Goal: Task Accomplishment & Management: Manage account settings

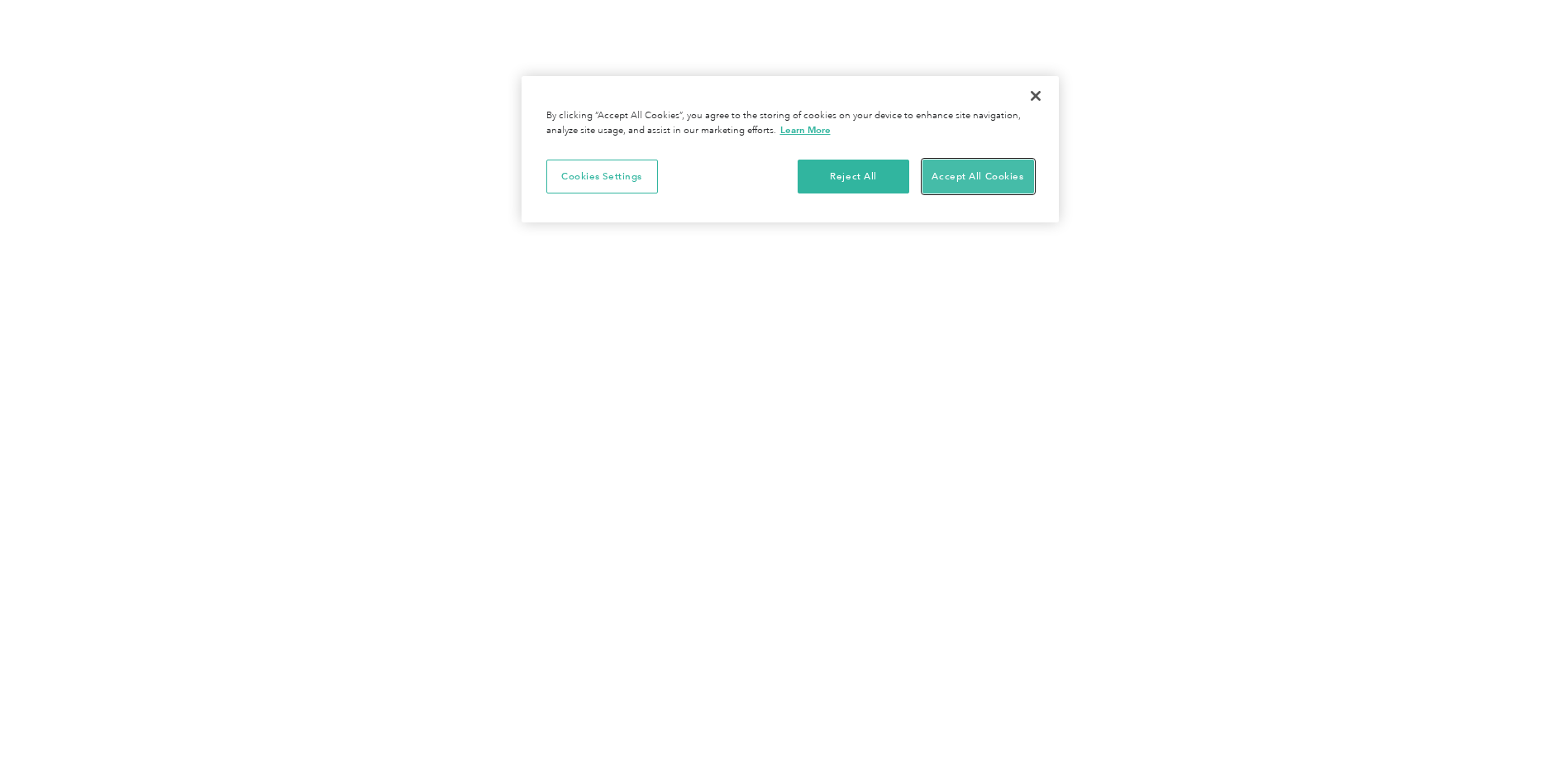
click at [990, 176] on button "Accept All Cookies" at bounding box center [978, 177] width 112 height 35
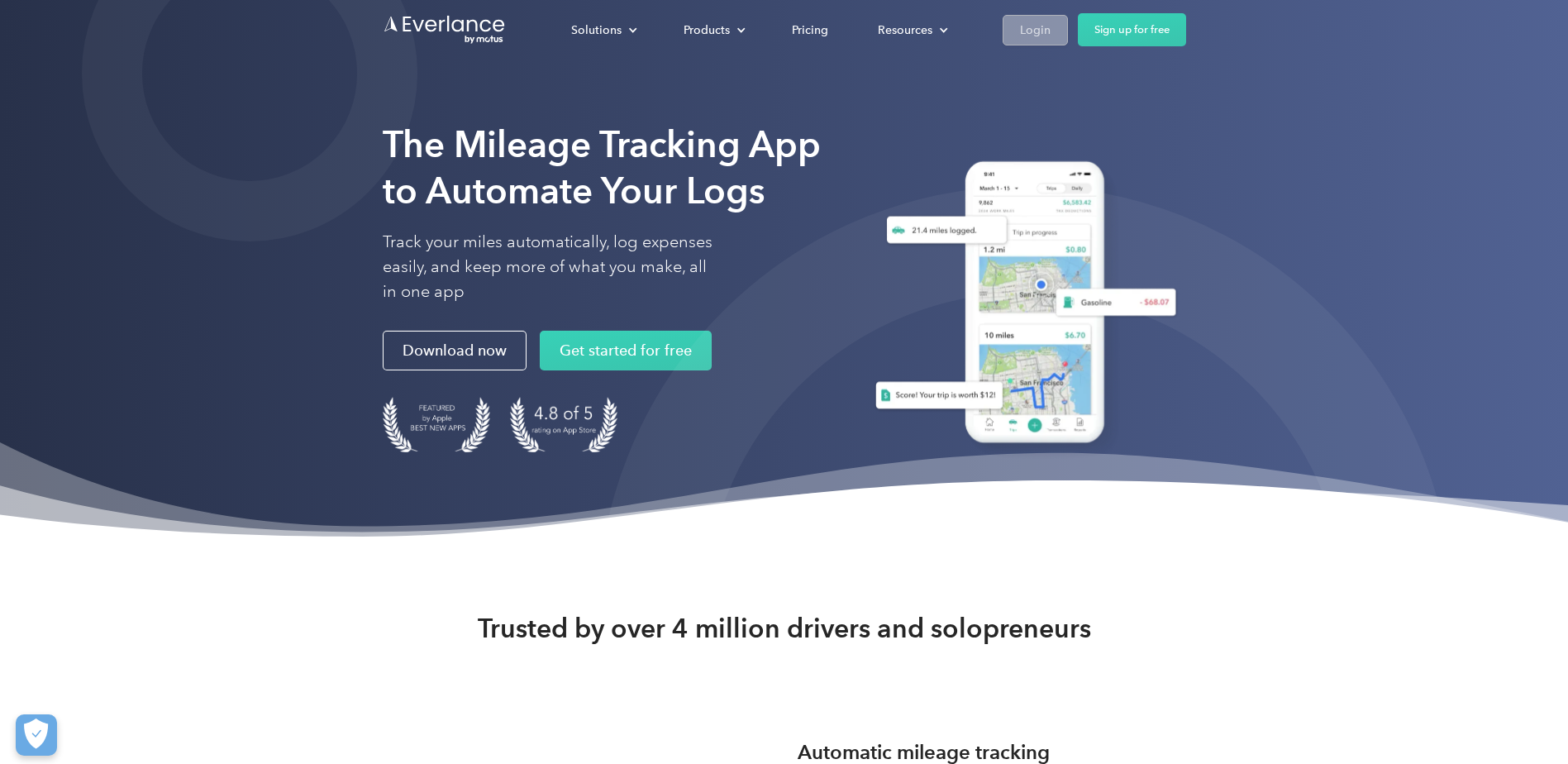
click at [1044, 24] on div "Login" at bounding box center [1035, 30] width 30 height 21
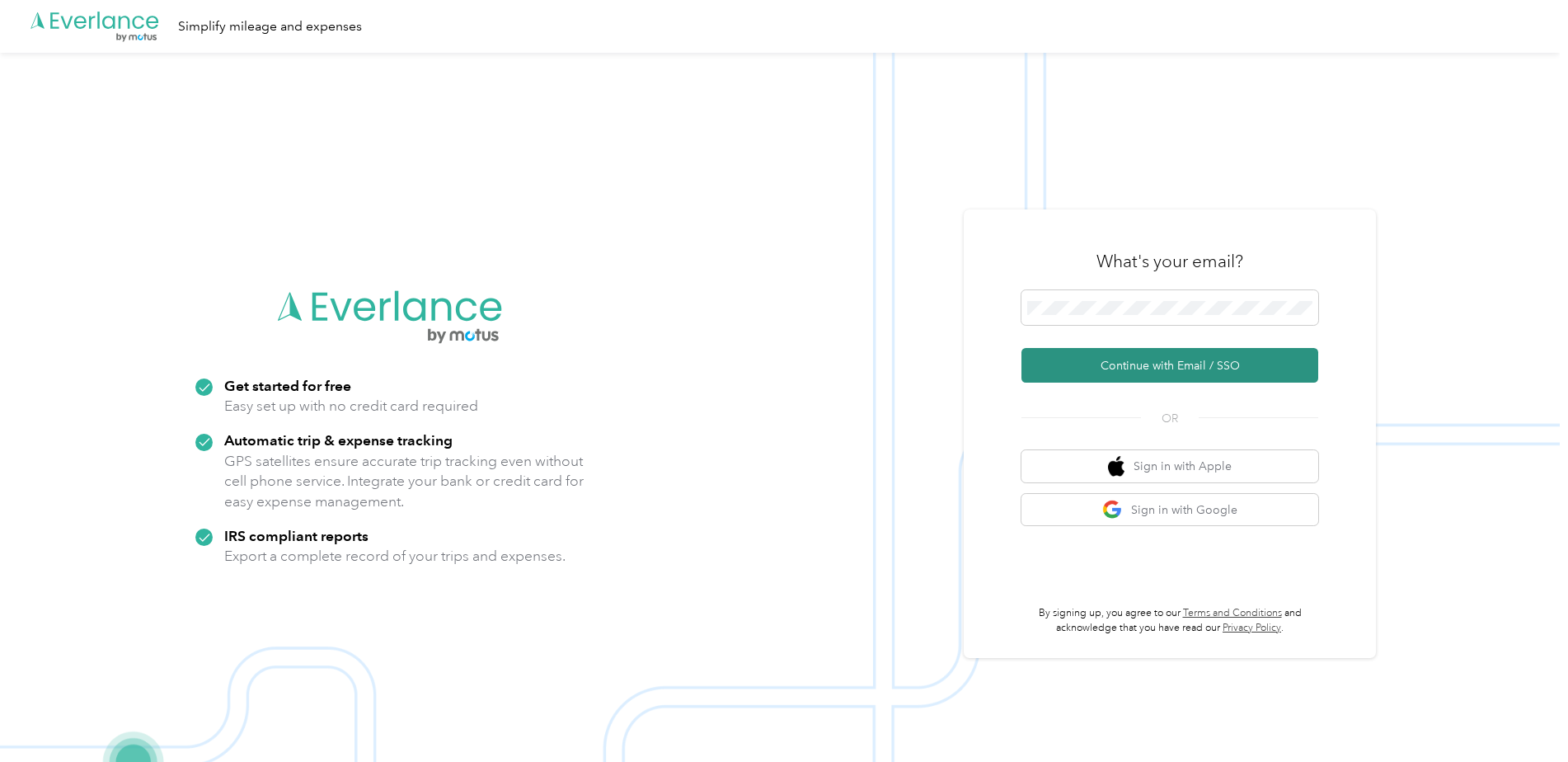
click at [1094, 364] on button "Continue with Email / SSO" at bounding box center [1170, 366] width 297 height 35
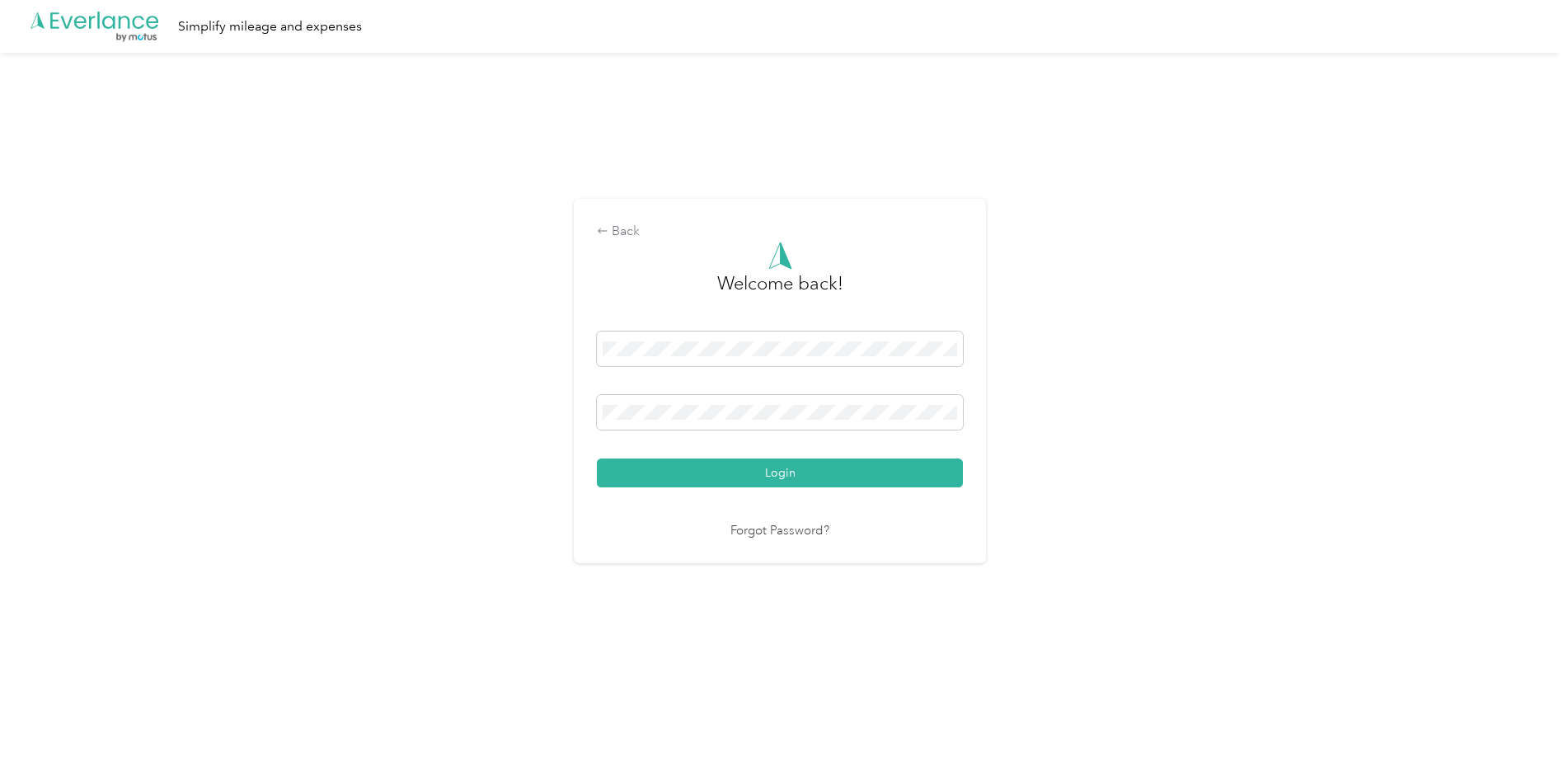
click at [784, 531] on link "Forgot Password?" at bounding box center [780, 532] width 99 height 19
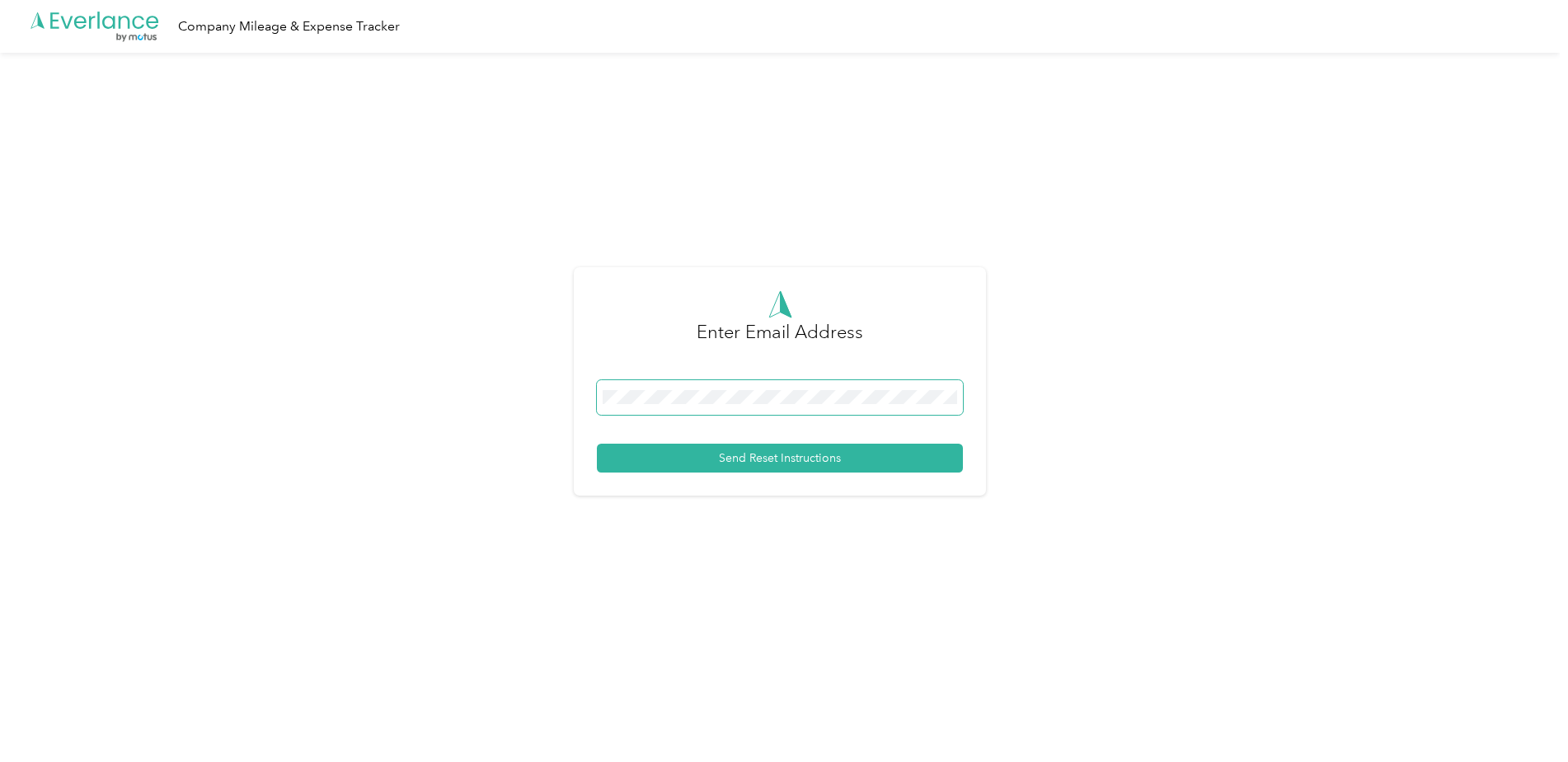
click at [668, 388] on span at bounding box center [779, 398] width 366 height 35
click at [712, 462] on button "Send Reset Instructions" at bounding box center [779, 458] width 366 height 29
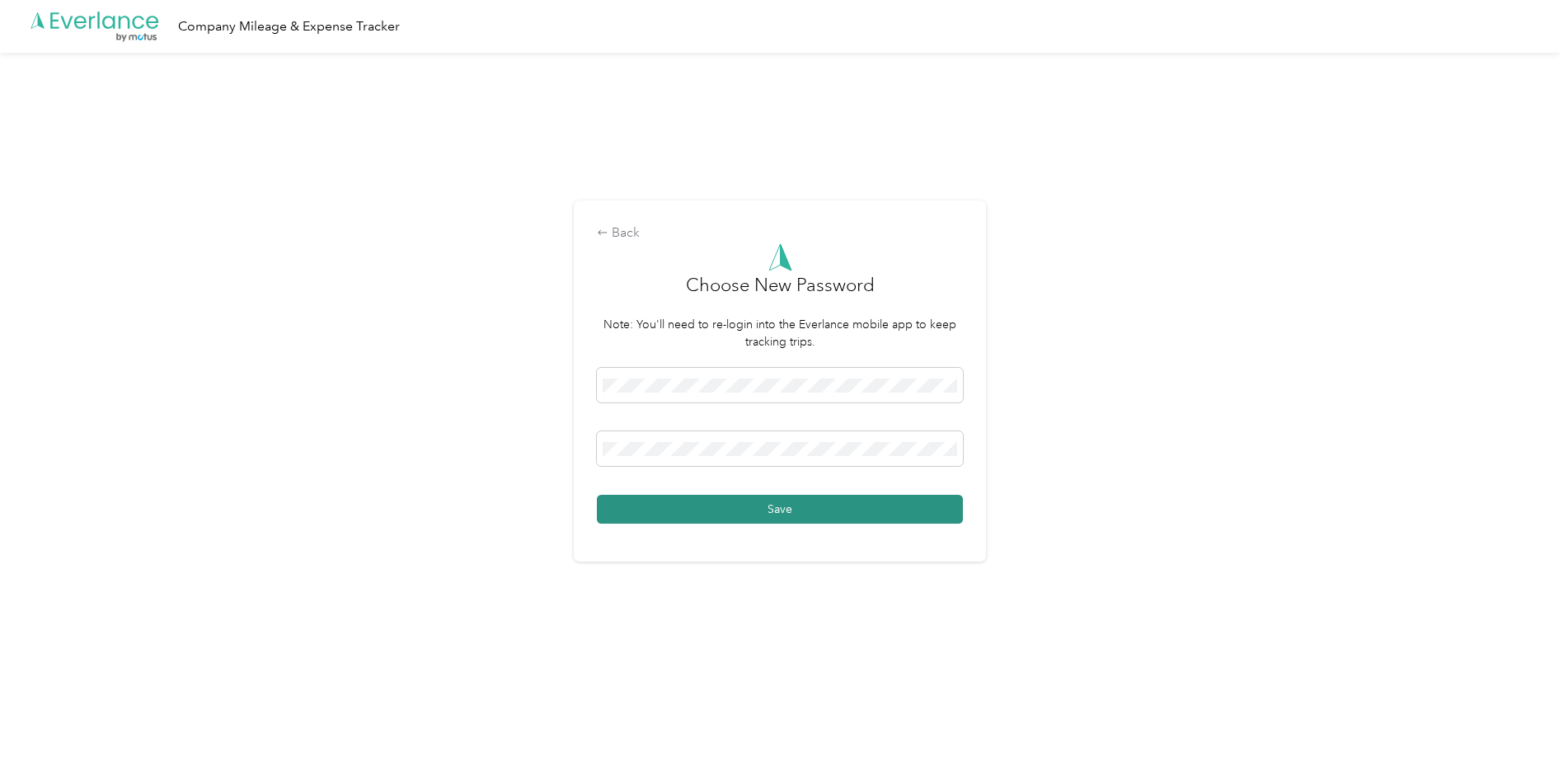
click at [735, 508] on button "Save" at bounding box center [779, 508] width 366 height 29
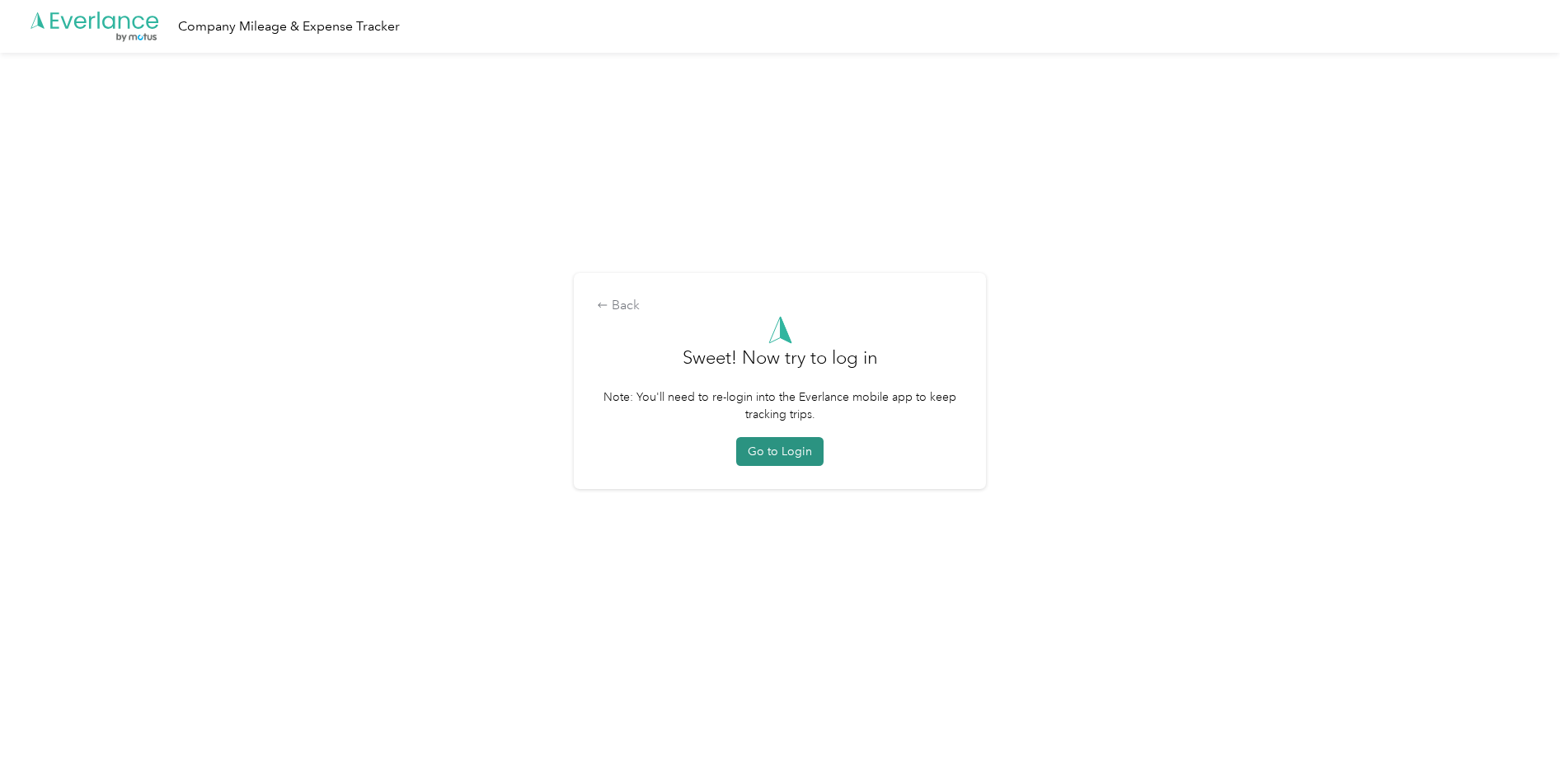
click at [786, 450] on button "Go to Login" at bounding box center [780, 451] width 88 height 29
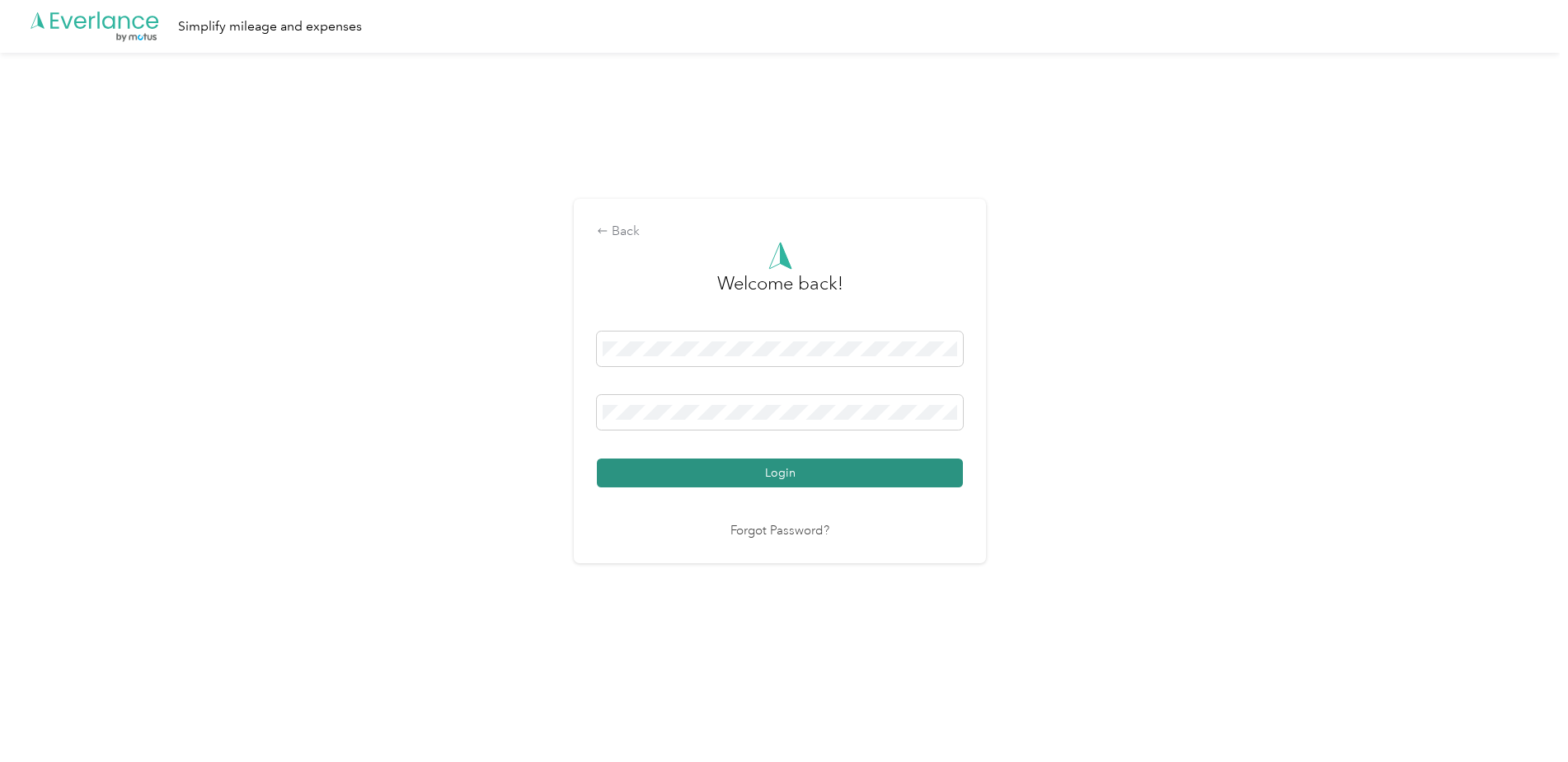
click at [795, 476] on button "Login" at bounding box center [779, 473] width 366 height 29
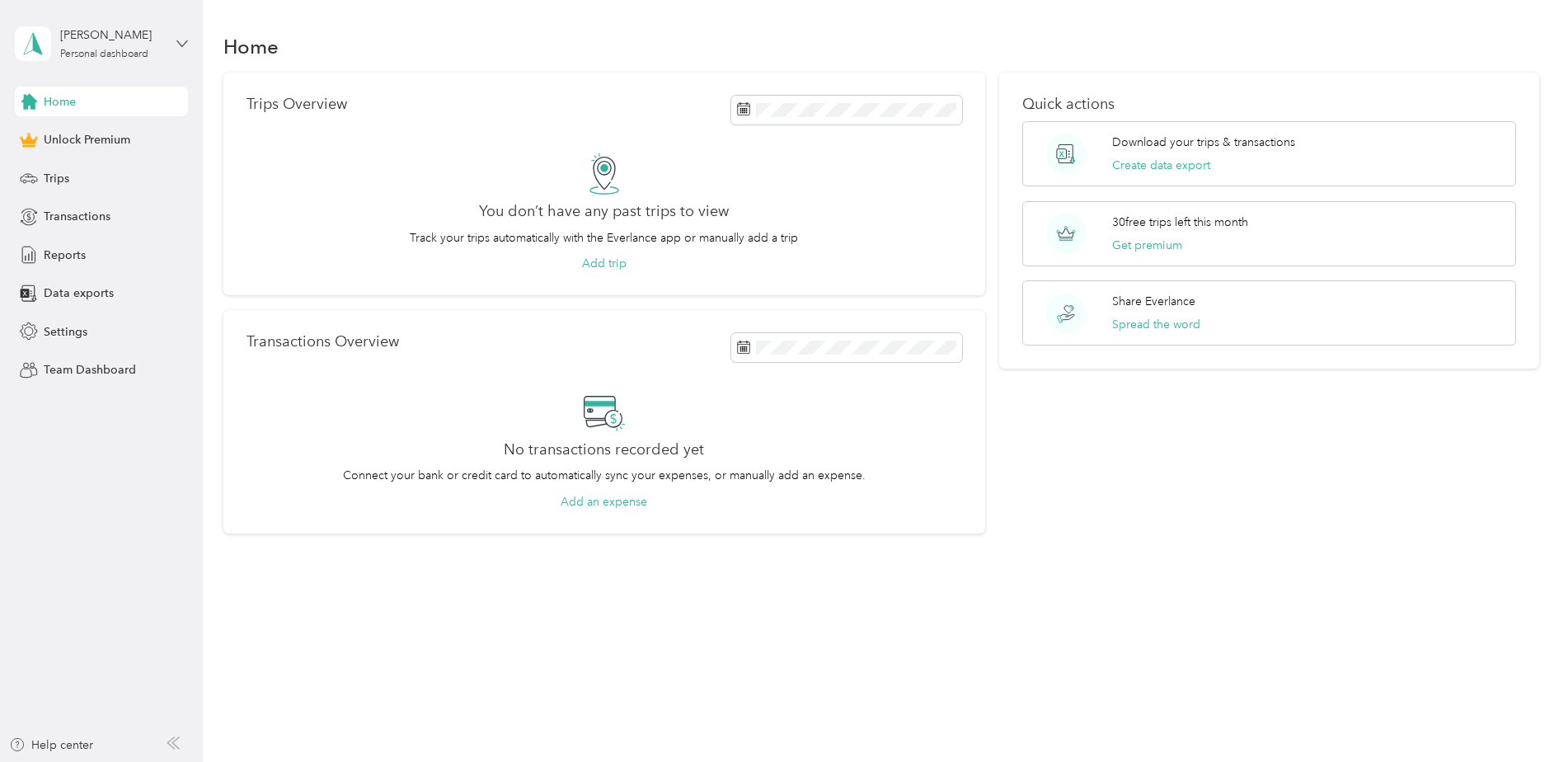
click at [177, 41] on icon at bounding box center [182, 43] width 10 height 6
click at [232, 92] on div "You’re signed in as [EMAIL_ADDRESS][DOMAIN_NAME] Log out" at bounding box center [189, 115] width 347 height 93
click at [55, 182] on span "Trips" at bounding box center [56, 179] width 25 height 17
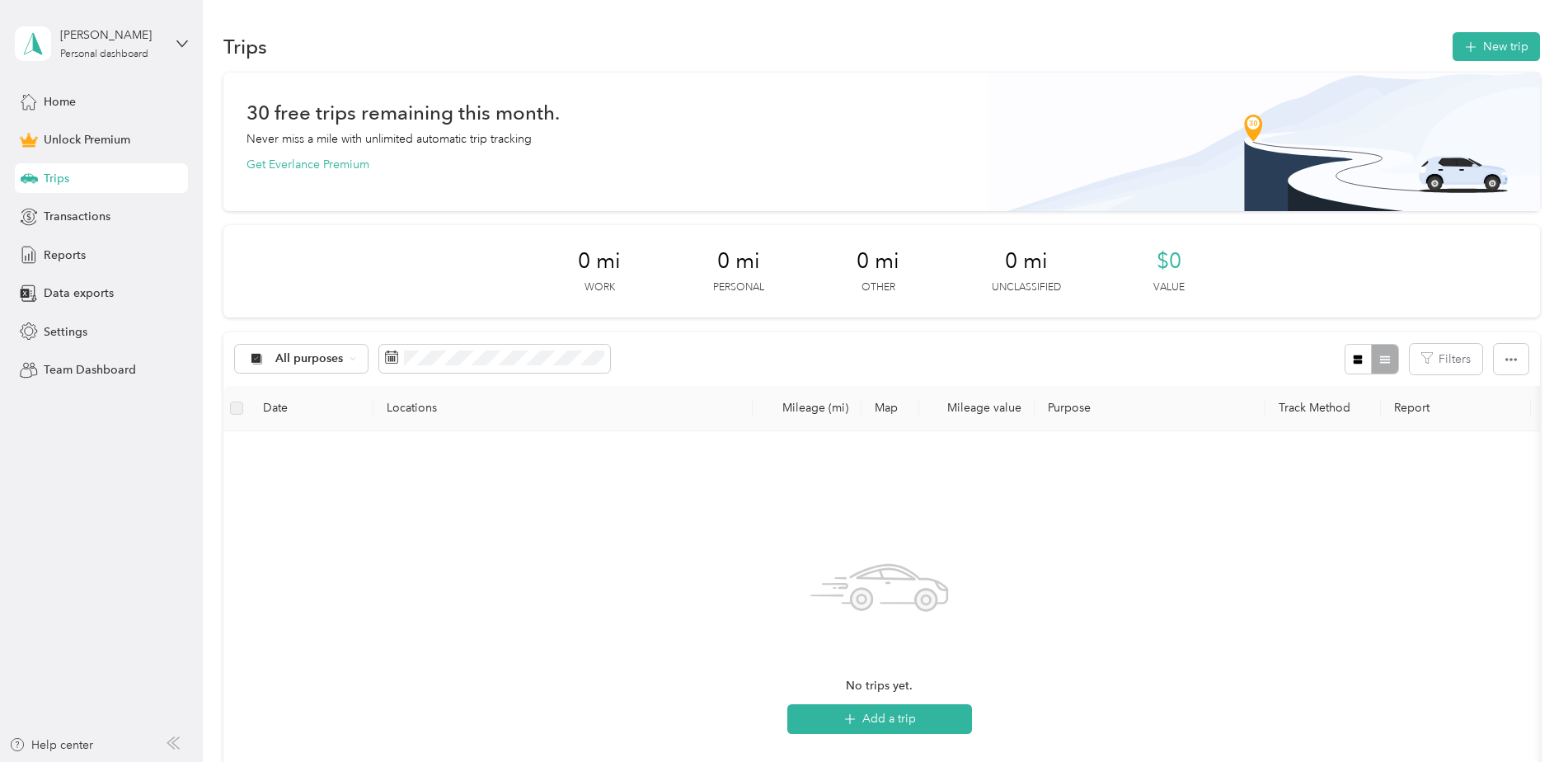
click at [239, 413] on label at bounding box center [236, 408] width 13 height 18
click at [243, 413] on th at bounding box center [236, 408] width 26 height 45
click at [897, 717] on button "Add a trip" at bounding box center [879, 719] width 185 height 30
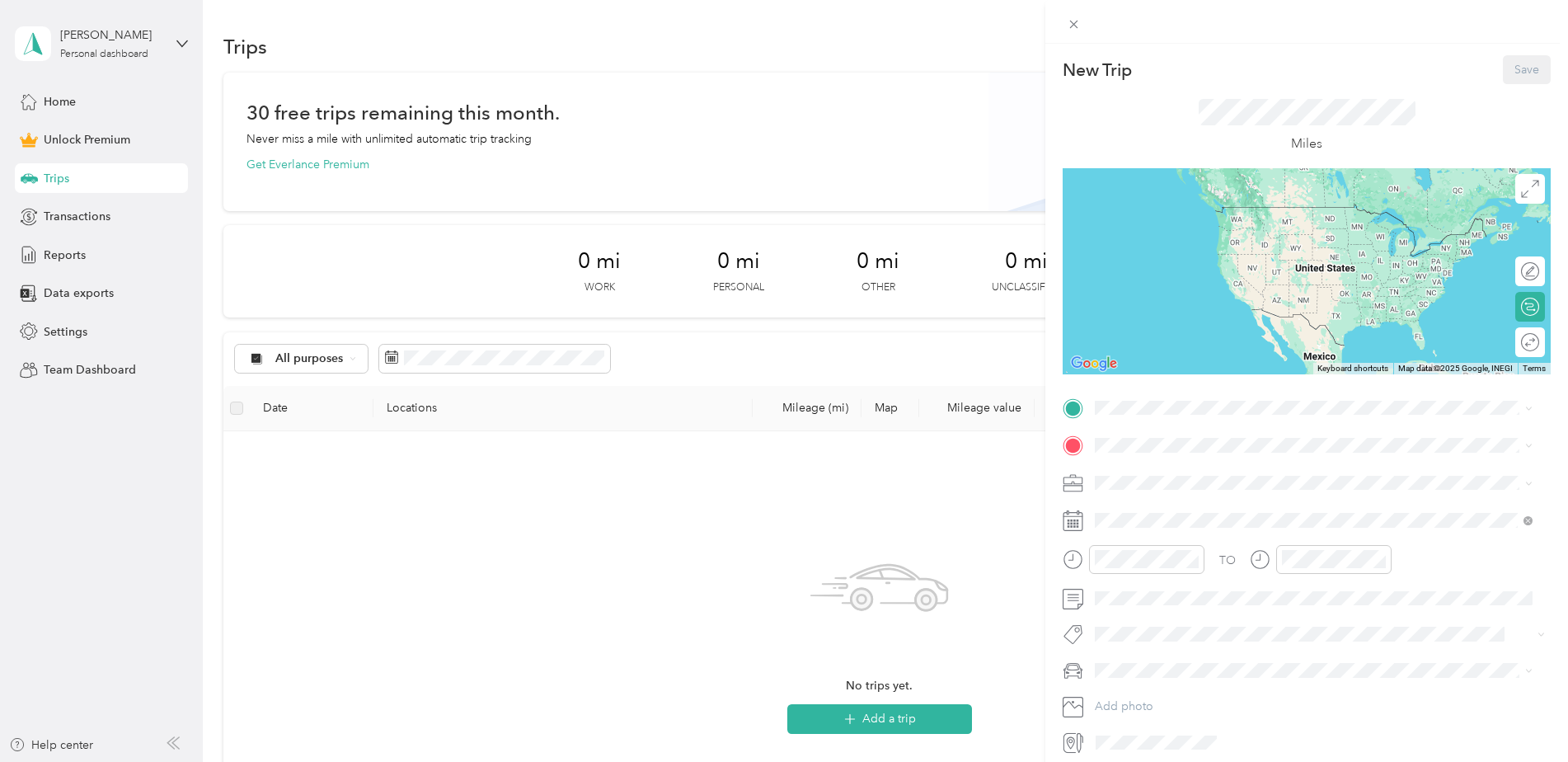
click at [1357, 260] on div at bounding box center [1307, 271] width 488 height 206
click at [1316, 308] on div at bounding box center [1307, 271] width 488 height 206
click at [1116, 507] on span "Work" at bounding box center [1115, 512] width 28 height 14
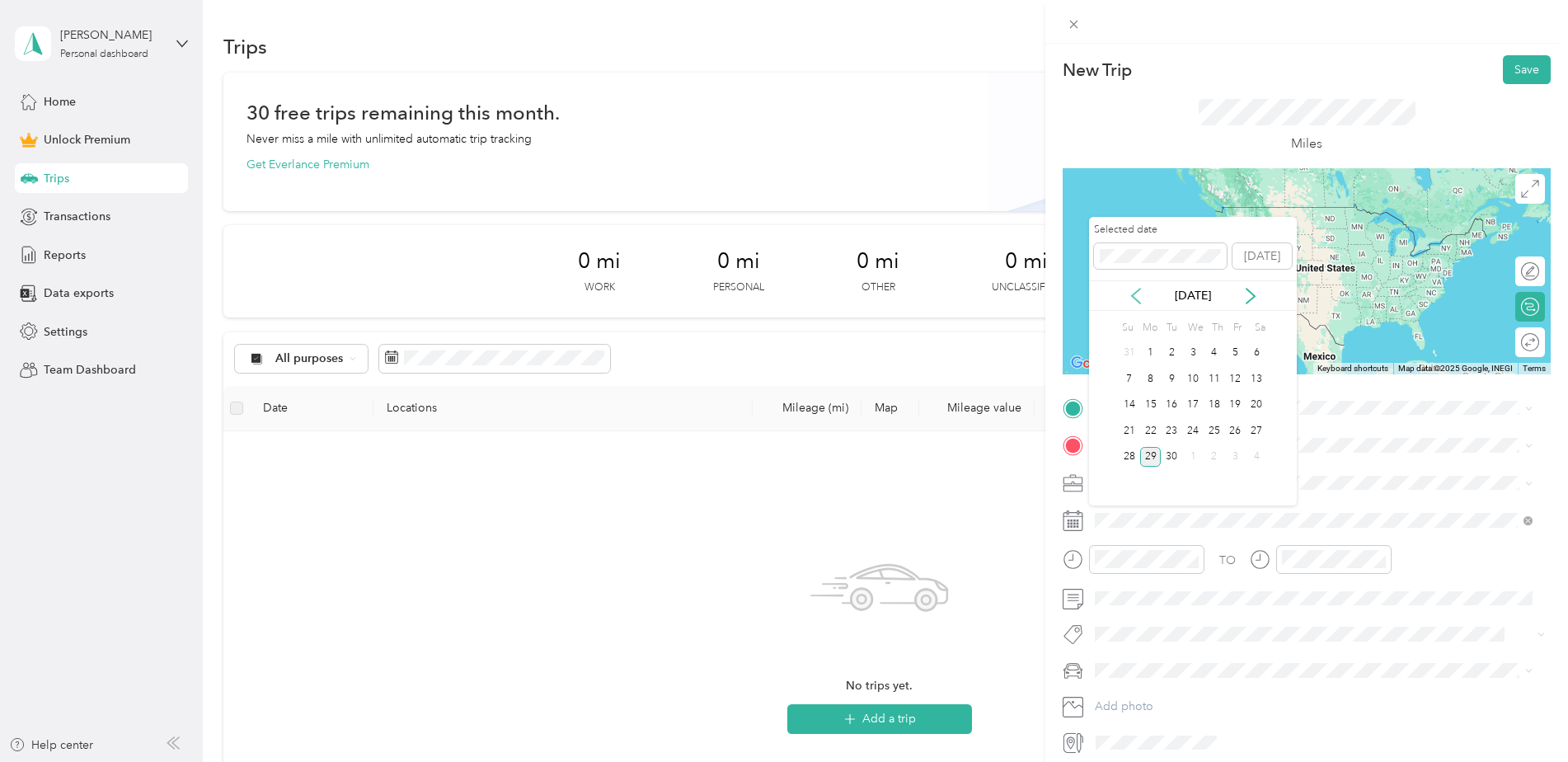
click at [1135, 295] on icon at bounding box center [1135, 295] width 17 height 17
click at [1194, 376] on div "9" at bounding box center [1193, 379] width 22 height 21
click at [1174, 379] on div "8" at bounding box center [1171, 379] width 22 height 21
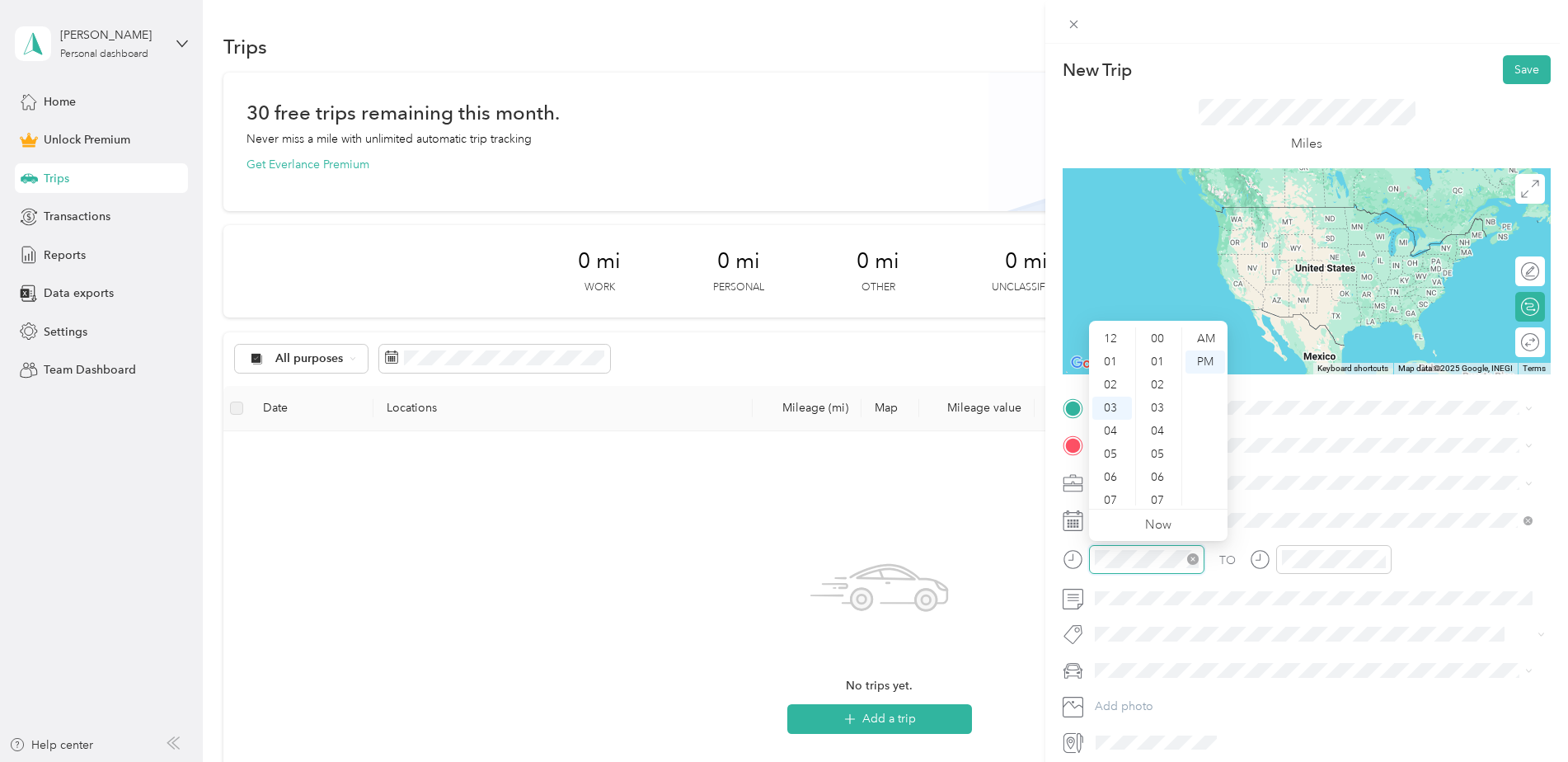
scroll to position [70, 0]
click at [1316, 692] on div "TO Add photo" at bounding box center [1307, 576] width 488 height 361
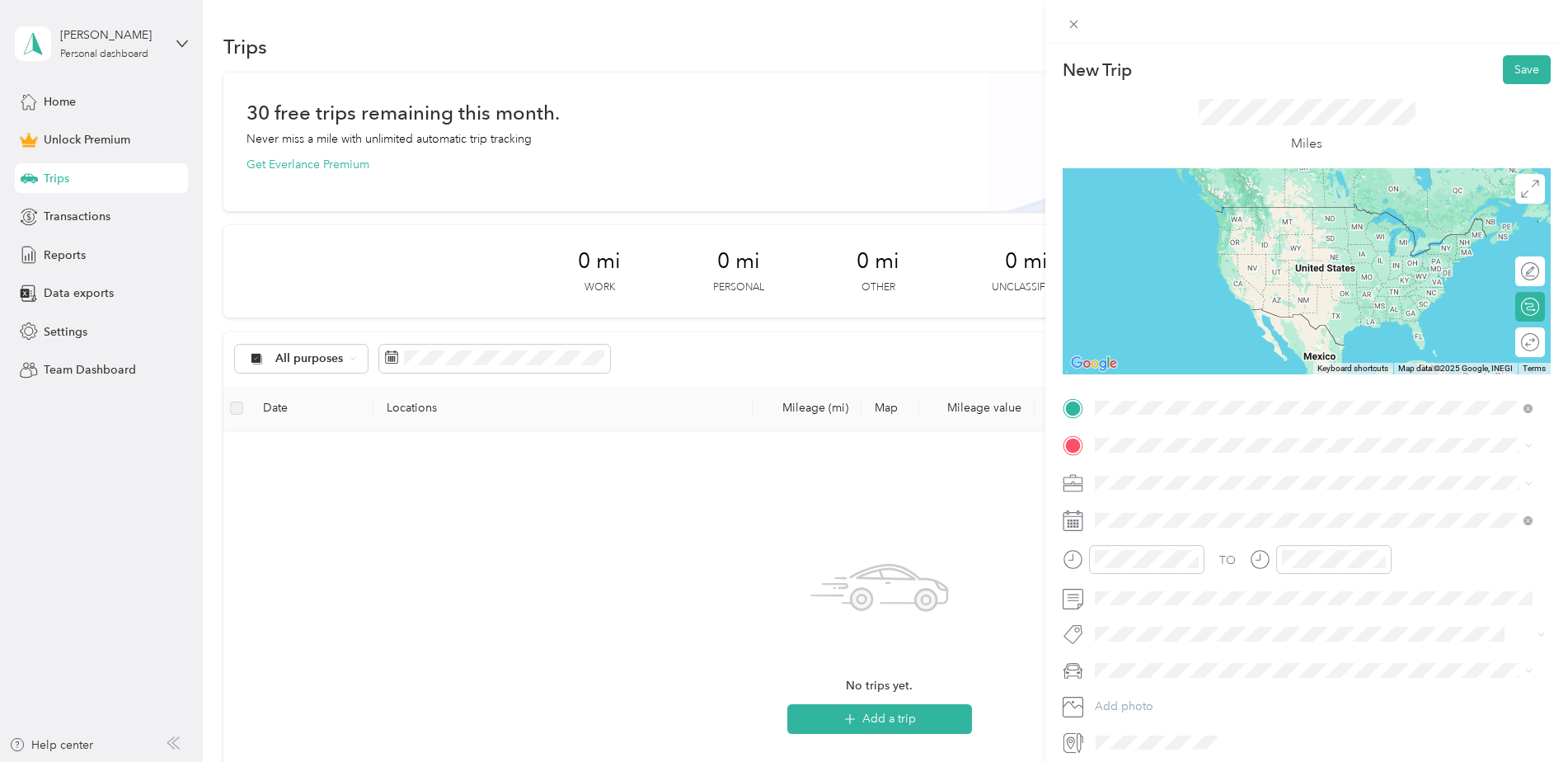
click at [1166, 475] on span "920 Main Street Kansas City, Missouri 64105, United States" at bounding box center [1238, 467] width 225 height 15
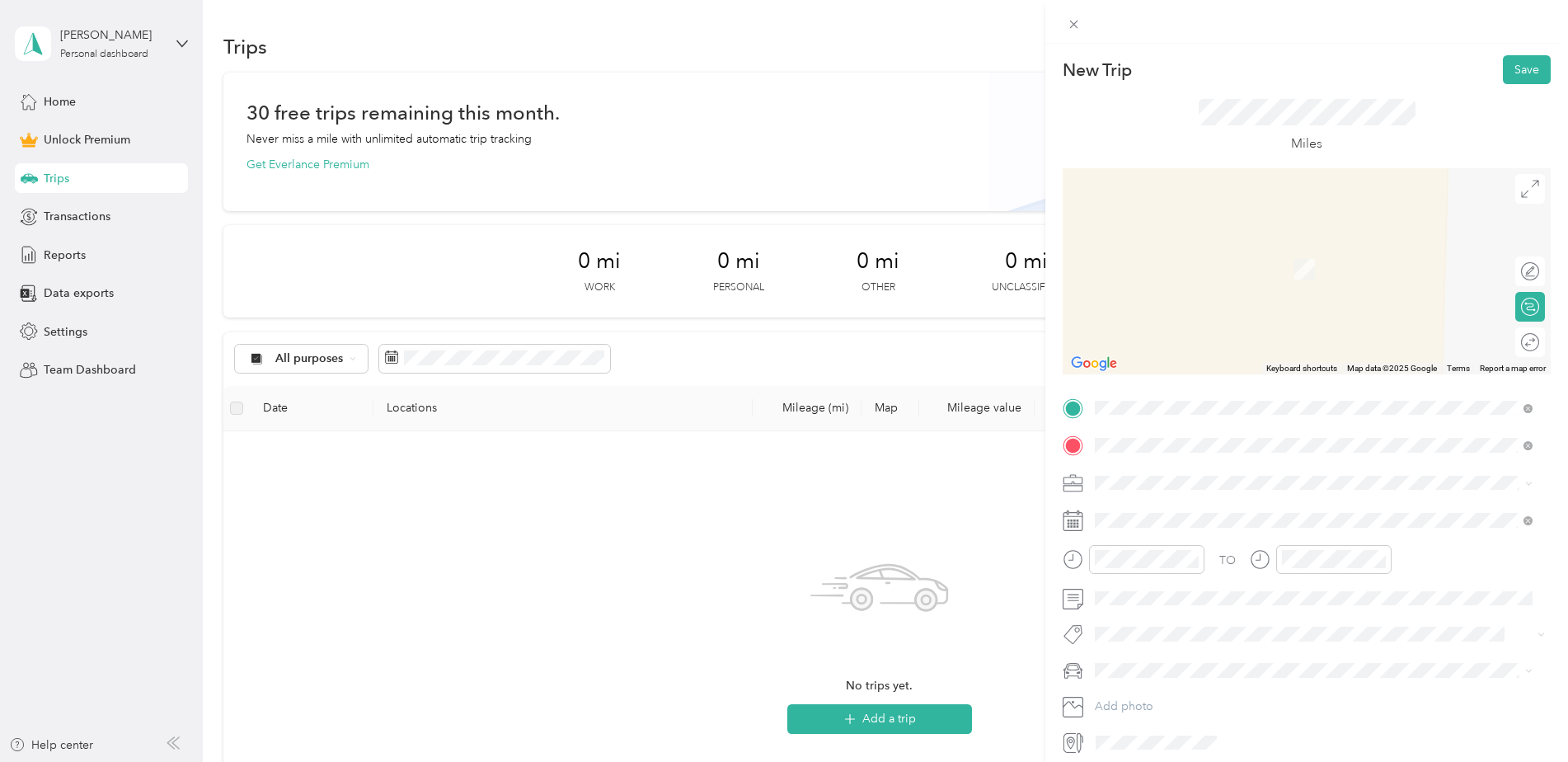
click at [849, 478] on div "New Trip Save This trip cannot be edited because it is either under review, app…" at bounding box center [784, 381] width 1568 height 762
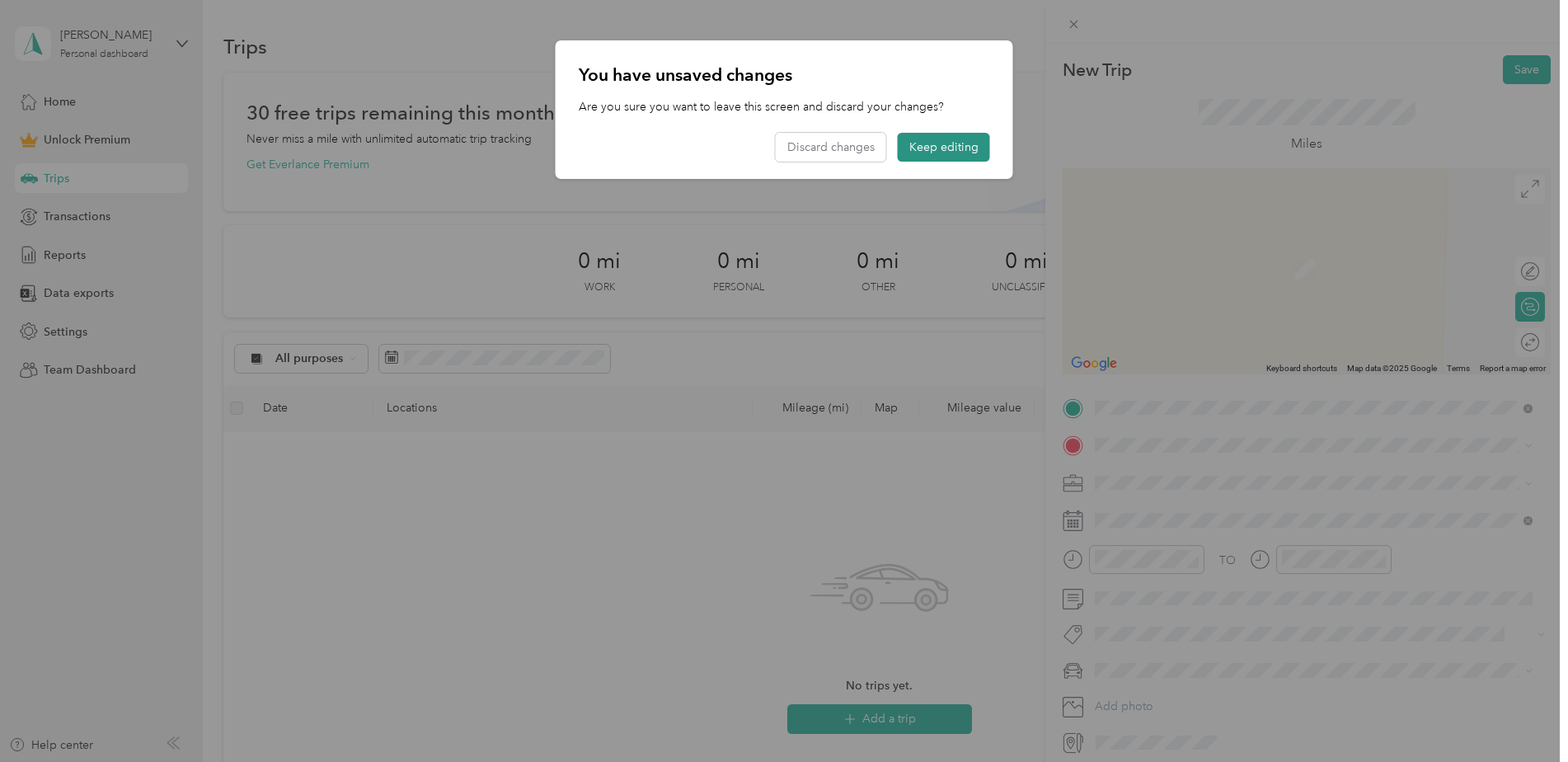
click at [924, 144] on button "Keep editing" at bounding box center [944, 147] width 92 height 29
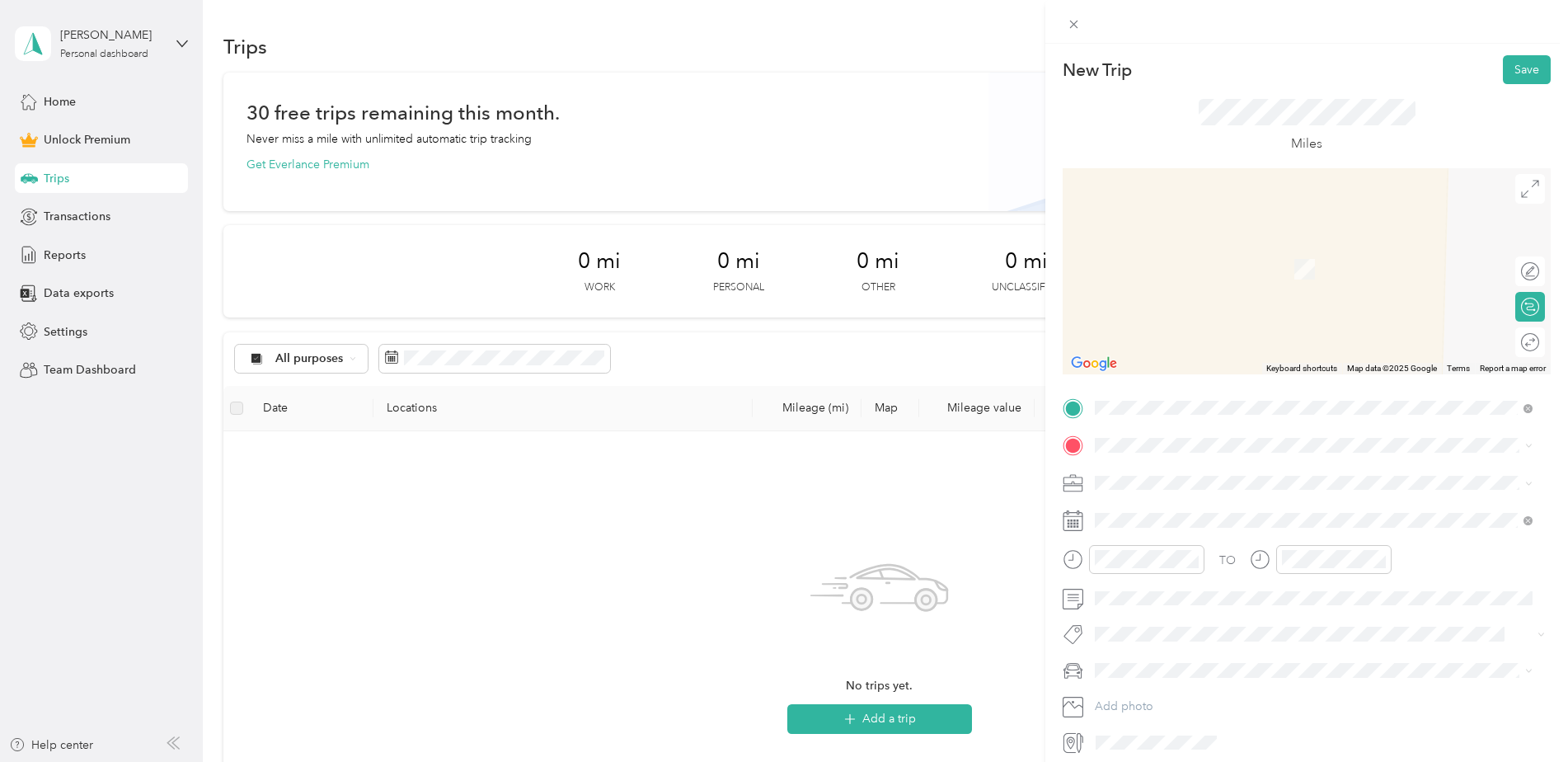
click at [1177, 523] on li "3215 64th Ave SW Cedar Rapids, Iowa 52404, United States" at bounding box center [1313, 506] width 449 height 34
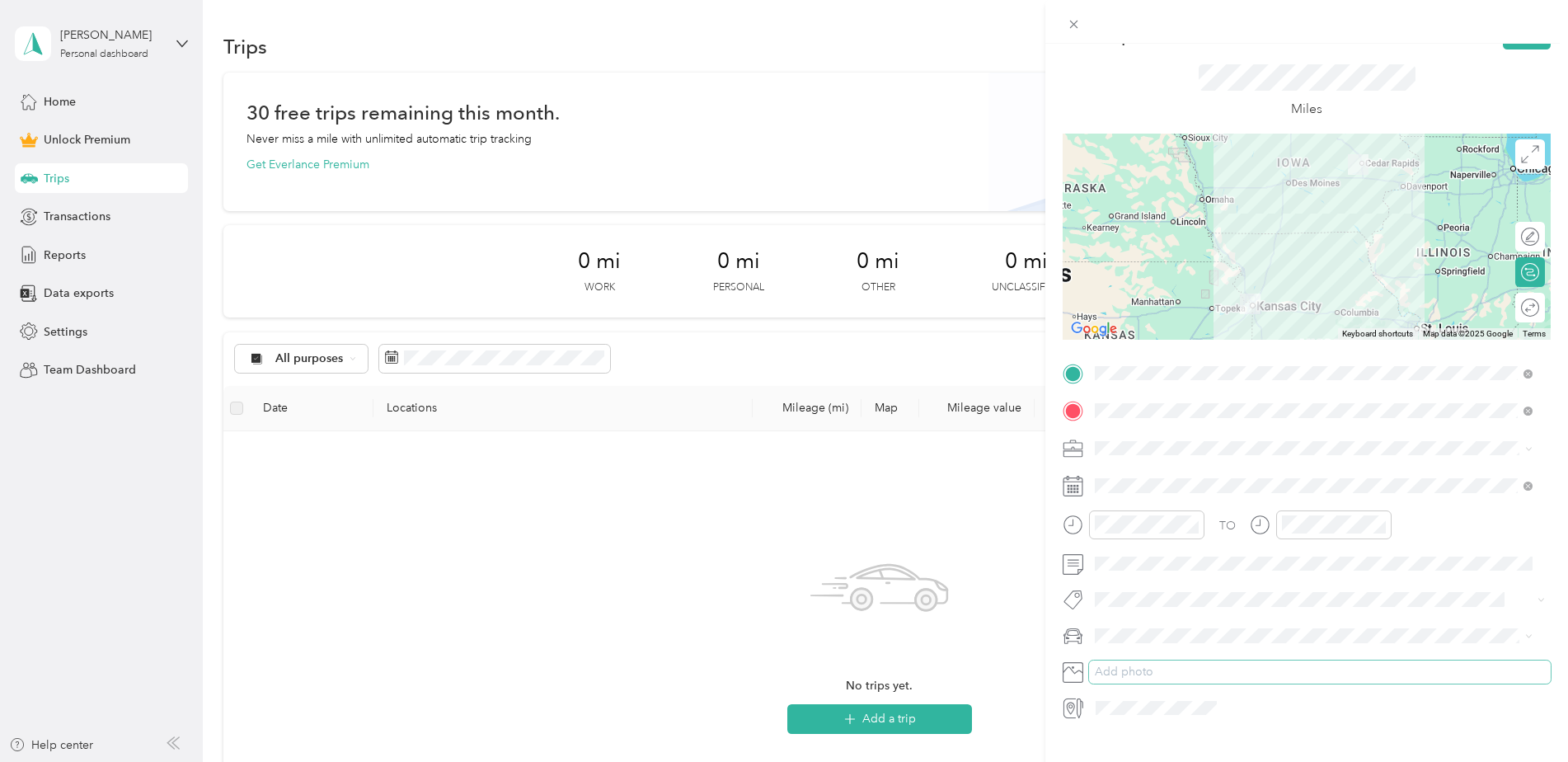
scroll to position [66, 0]
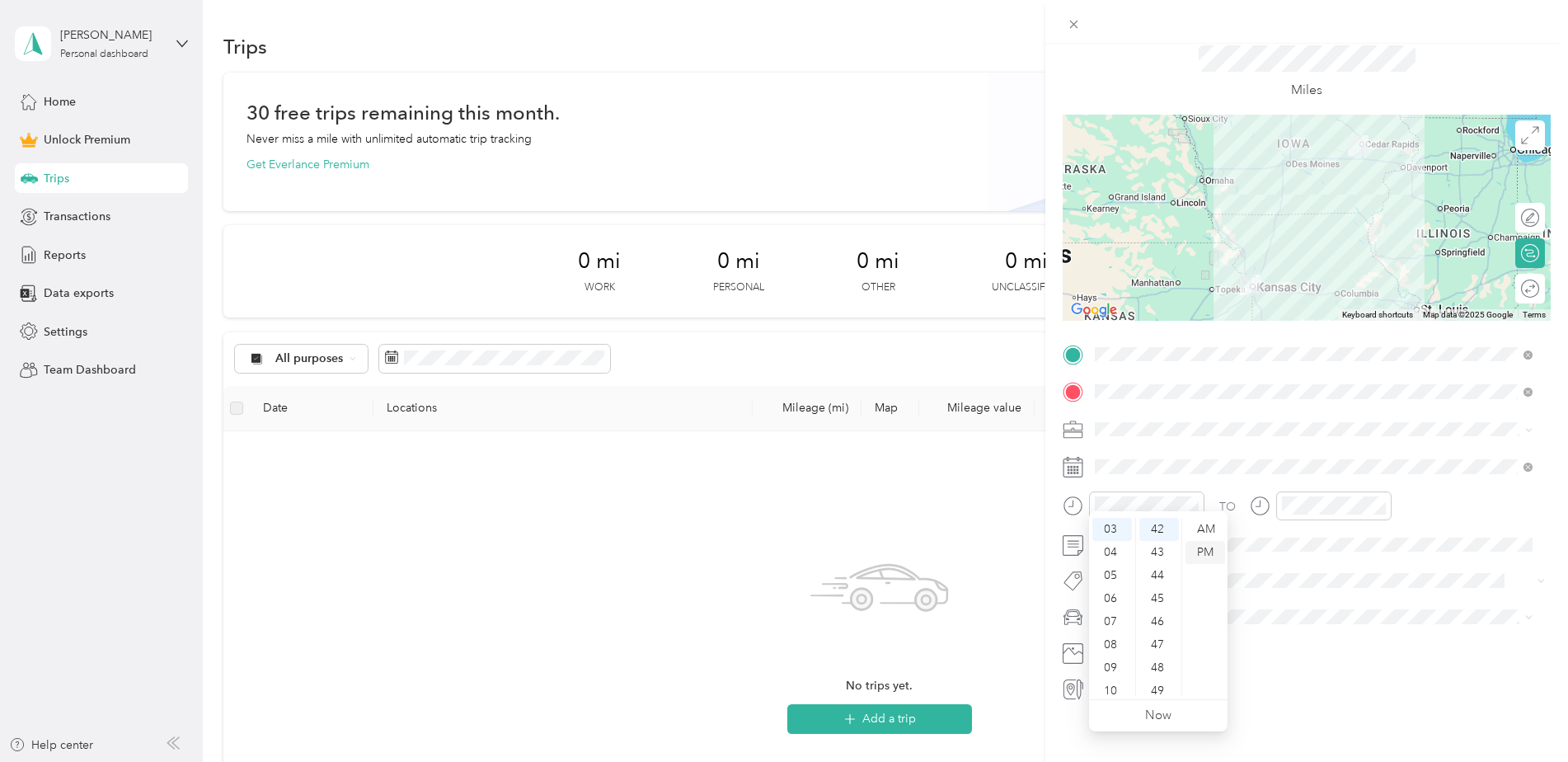
click at [1211, 550] on div "PM" at bounding box center [1206, 553] width 40 height 23
click at [1210, 527] on div "AM" at bounding box center [1206, 529] width 40 height 23
click at [1108, 643] on div "08" at bounding box center [1113, 645] width 40 height 23
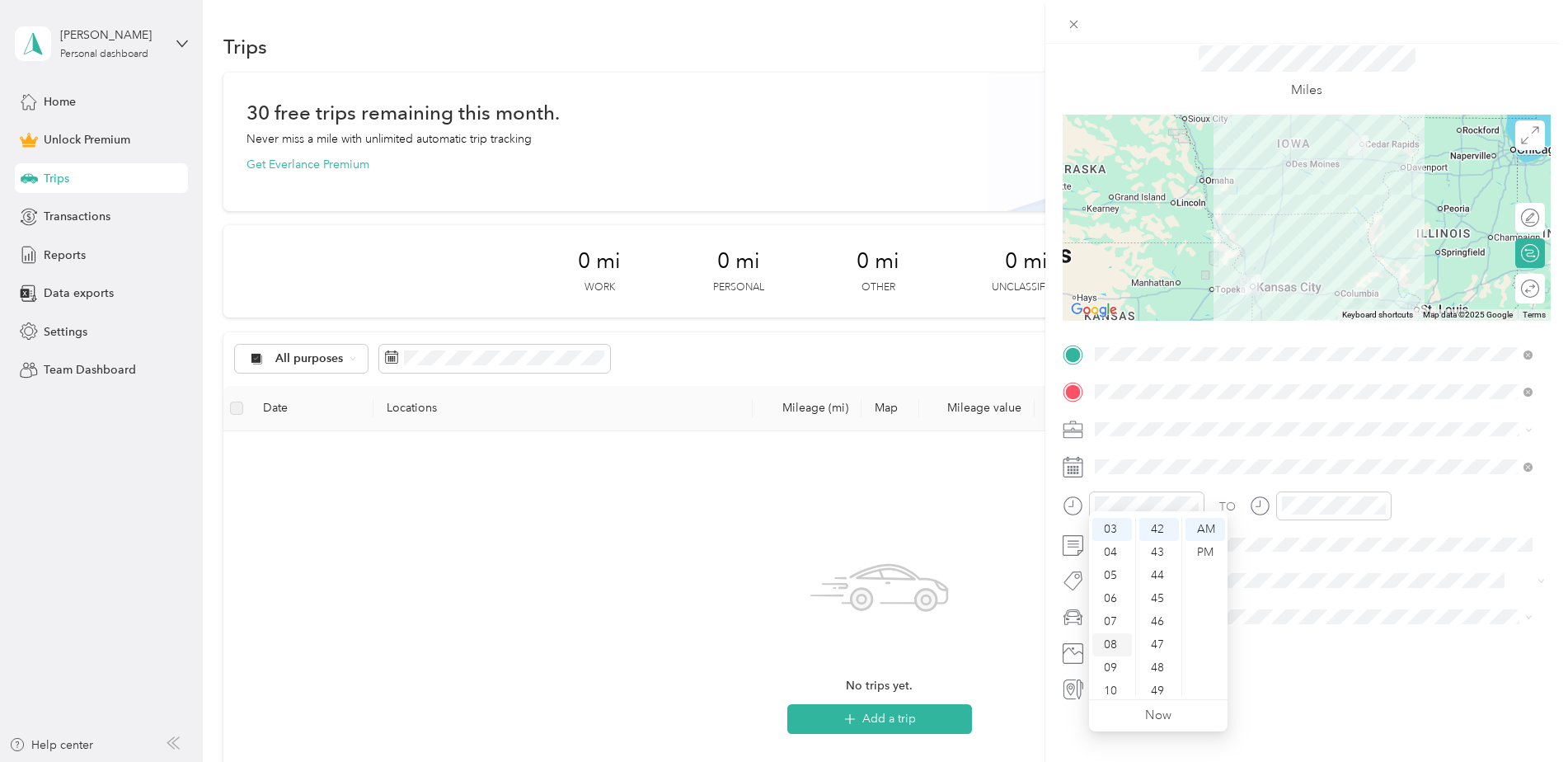
scroll to position [99, 0]
click at [1116, 619] on div "08" at bounding box center [1113, 615] width 40 height 23
click at [1156, 525] on div "00" at bounding box center [1160, 529] width 40 height 23
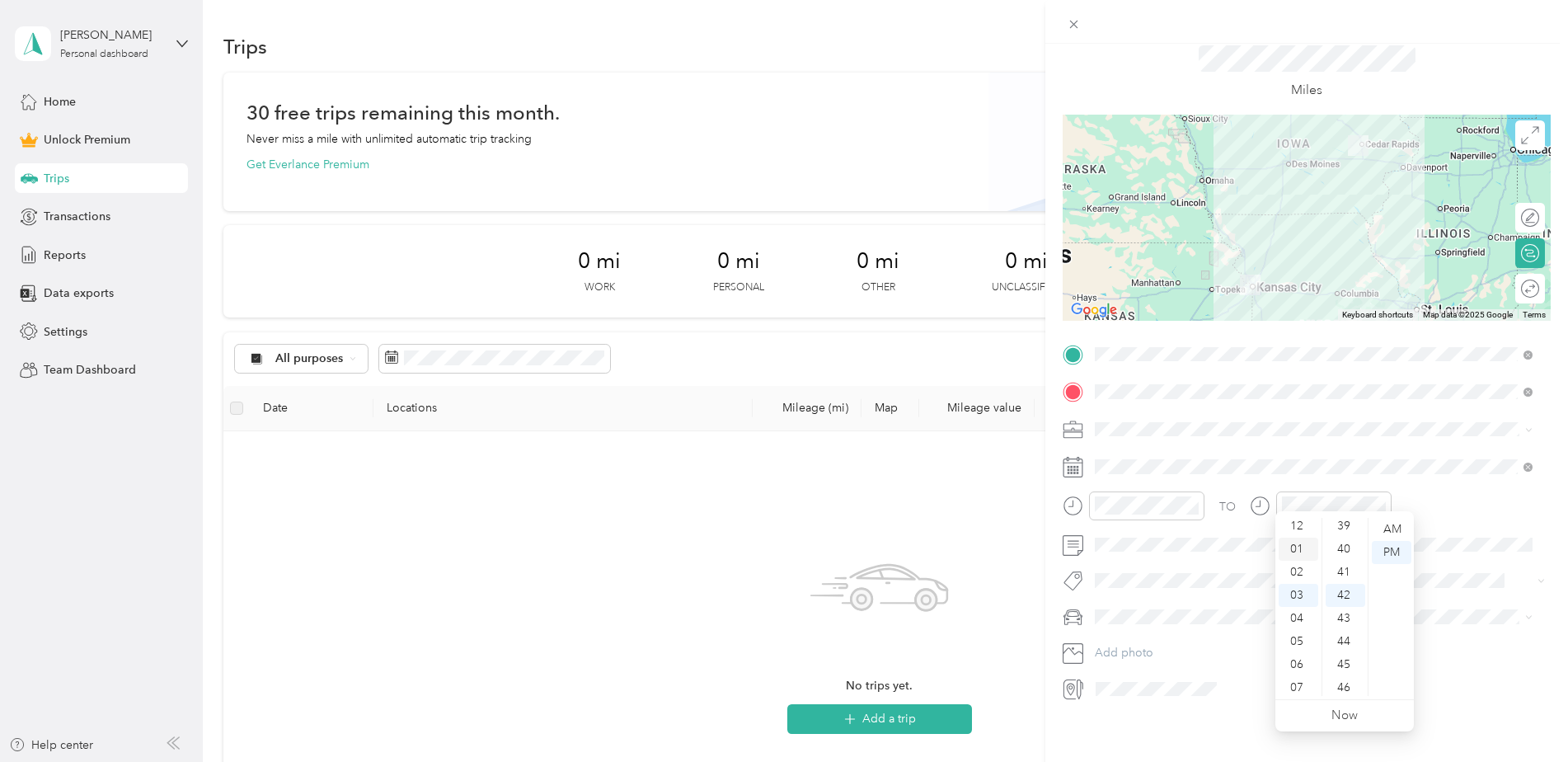
click at [1305, 549] on div "01" at bounding box center [1299, 549] width 40 height 23
click at [1352, 531] on div "00" at bounding box center [1346, 529] width 40 height 23
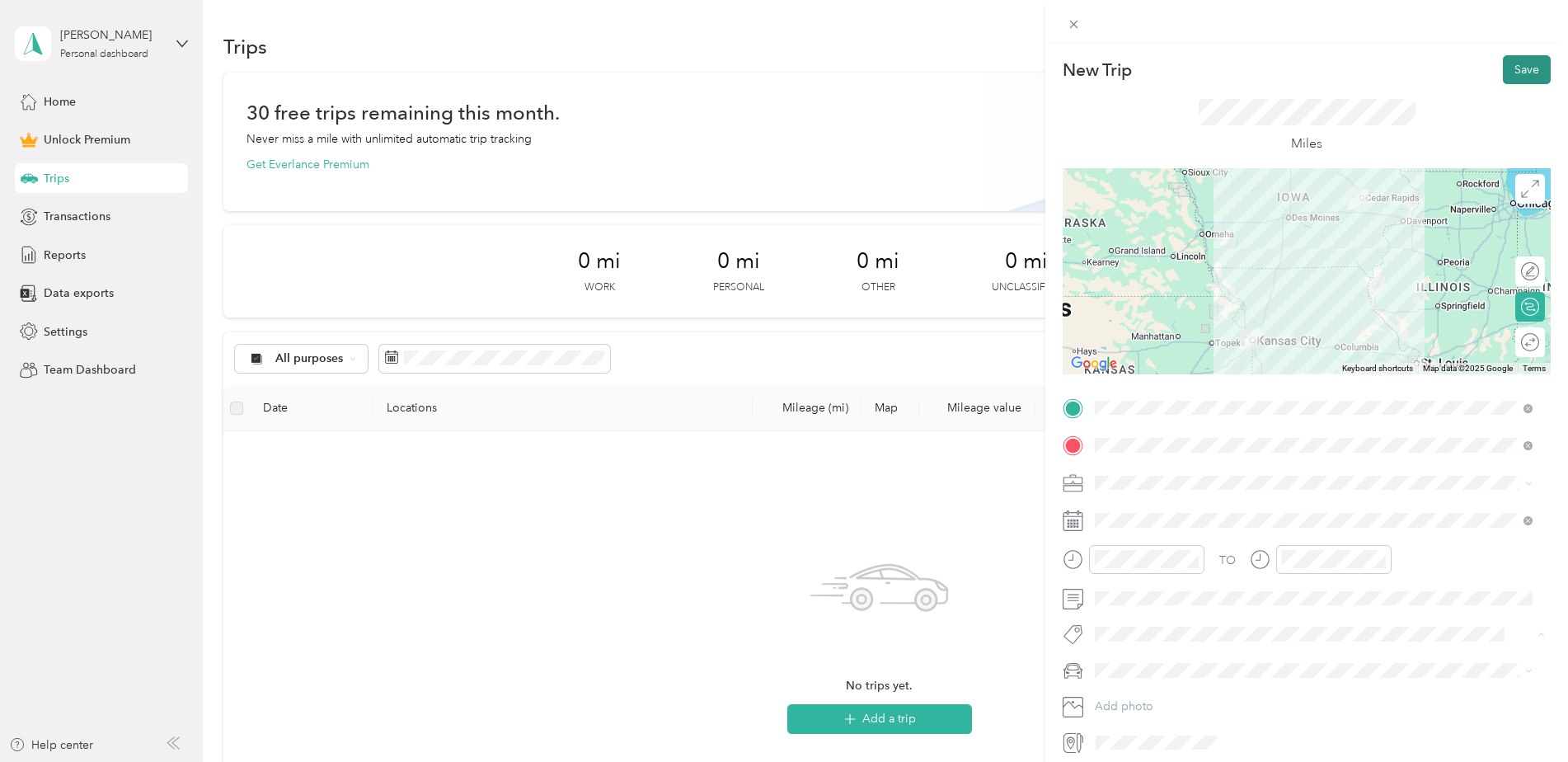
click at [1516, 67] on button "Save" at bounding box center [1526, 70] width 48 height 29
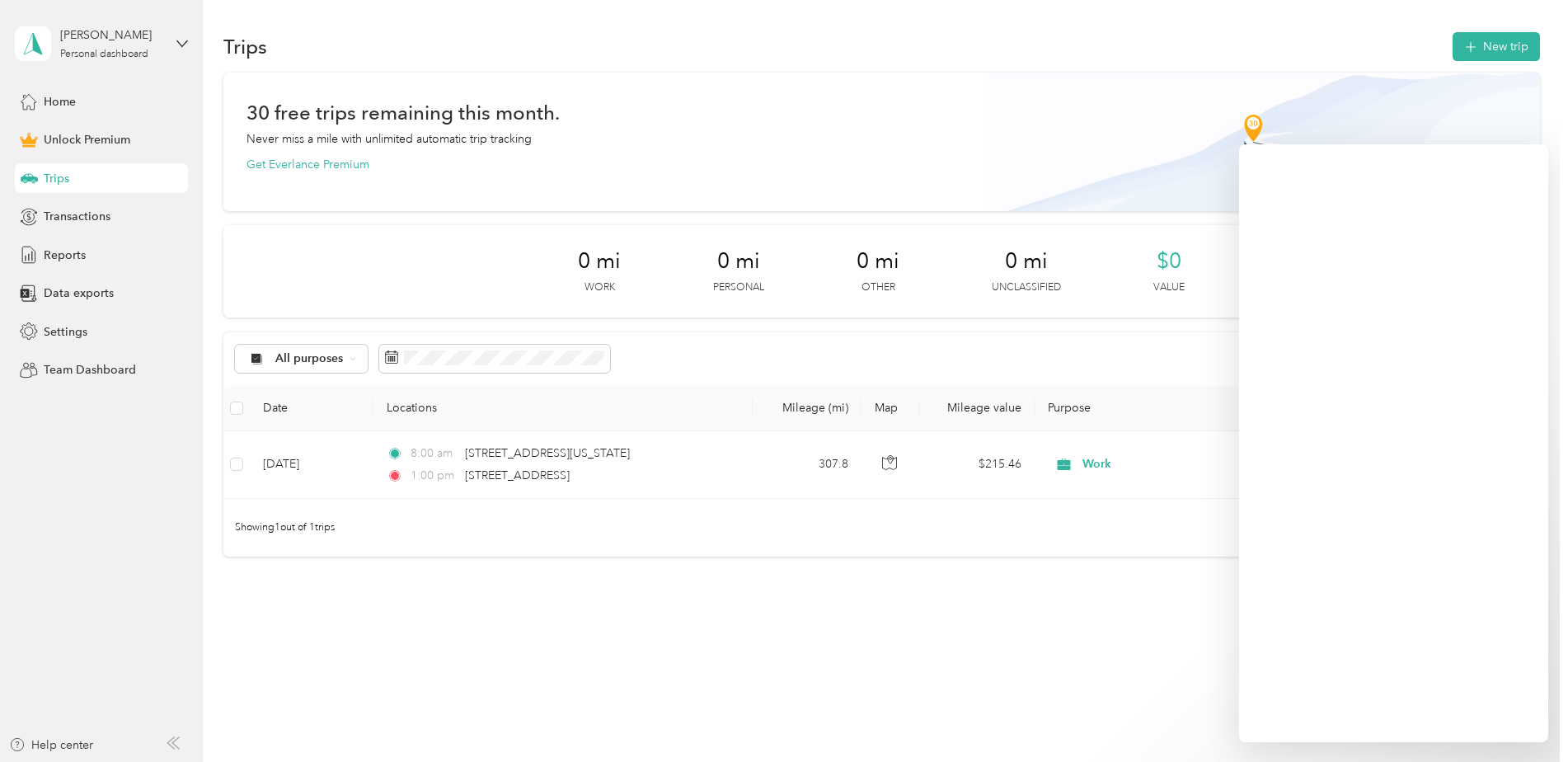
click at [1008, 634] on div "Trips New trip 30 free trips remaining this month. Never miss a mile with unlim…" at bounding box center [881, 352] width 1357 height 704
click at [1033, 666] on div "Trips New trip 30 free trips remaining this month. Never miss a mile with unlim…" at bounding box center [881, 352] width 1357 height 704
drag, startPoint x: 1124, startPoint y: 679, endPoint x: 1145, endPoint y: 677, distance: 21.1
click at [1125, 679] on div "Trips New trip 30 free trips remaining this month. Never miss a mile with unlim…" at bounding box center [881, 352] width 1357 height 704
click at [1084, 642] on div "Trips New trip 30 free trips remaining this month. Never miss a mile with unlim…" at bounding box center [881, 352] width 1357 height 704
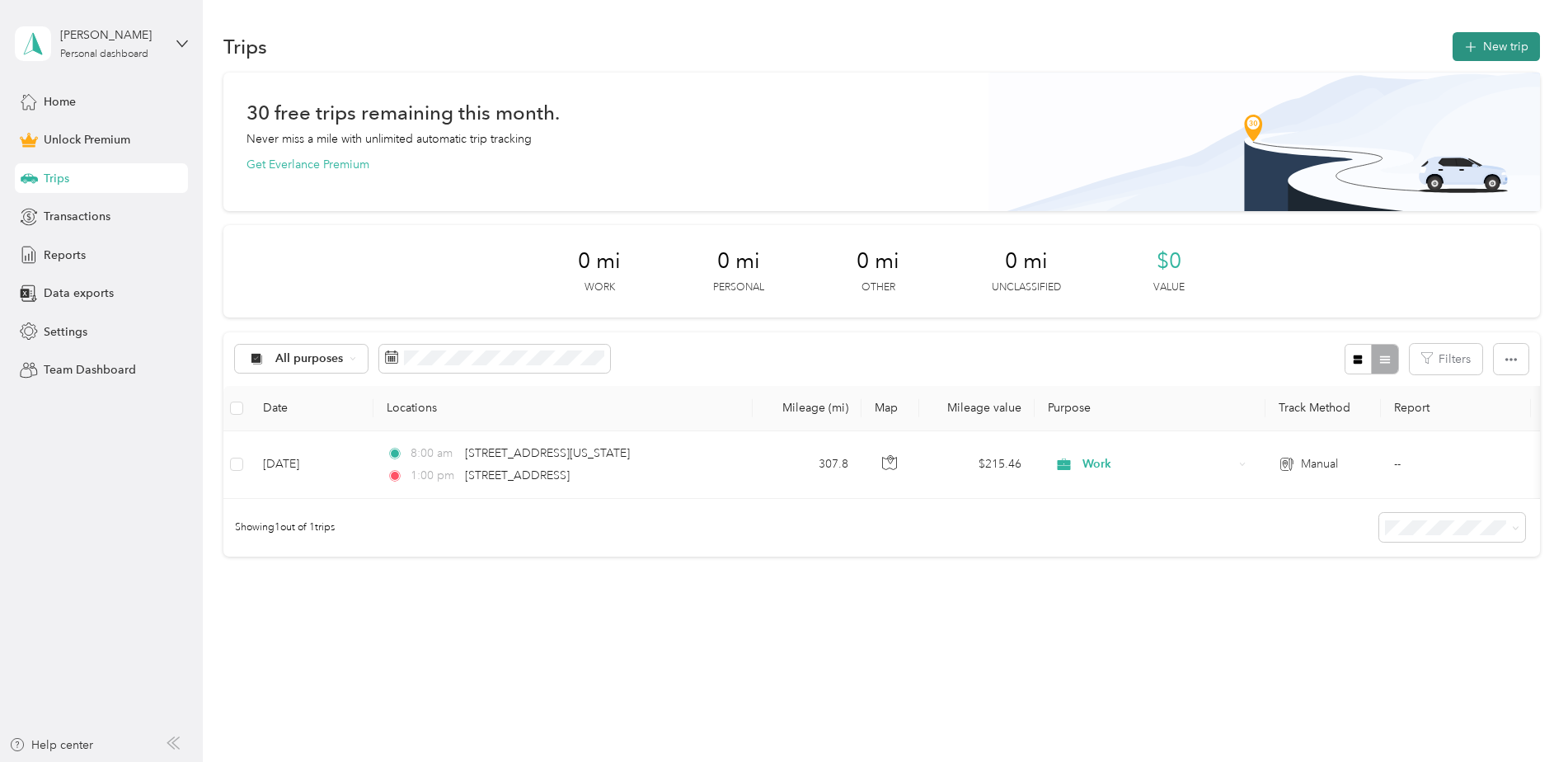
click at [1466, 44] on icon "button" at bounding box center [1471, 47] width 10 height 10
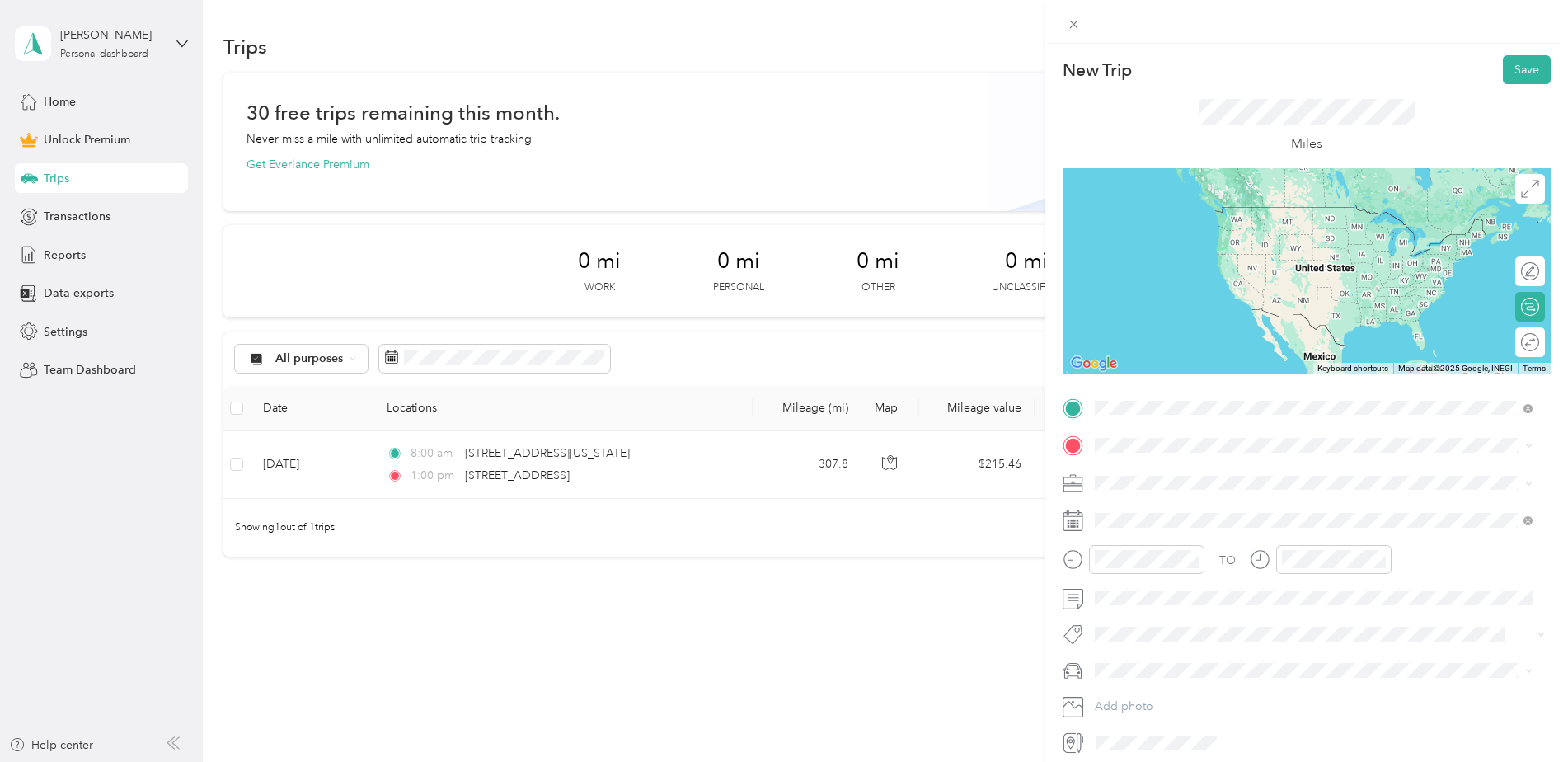
click at [990, 351] on div "New Trip Save This trip cannot be edited because it is either under review, app…" at bounding box center [784, 381] width 1568 height 762
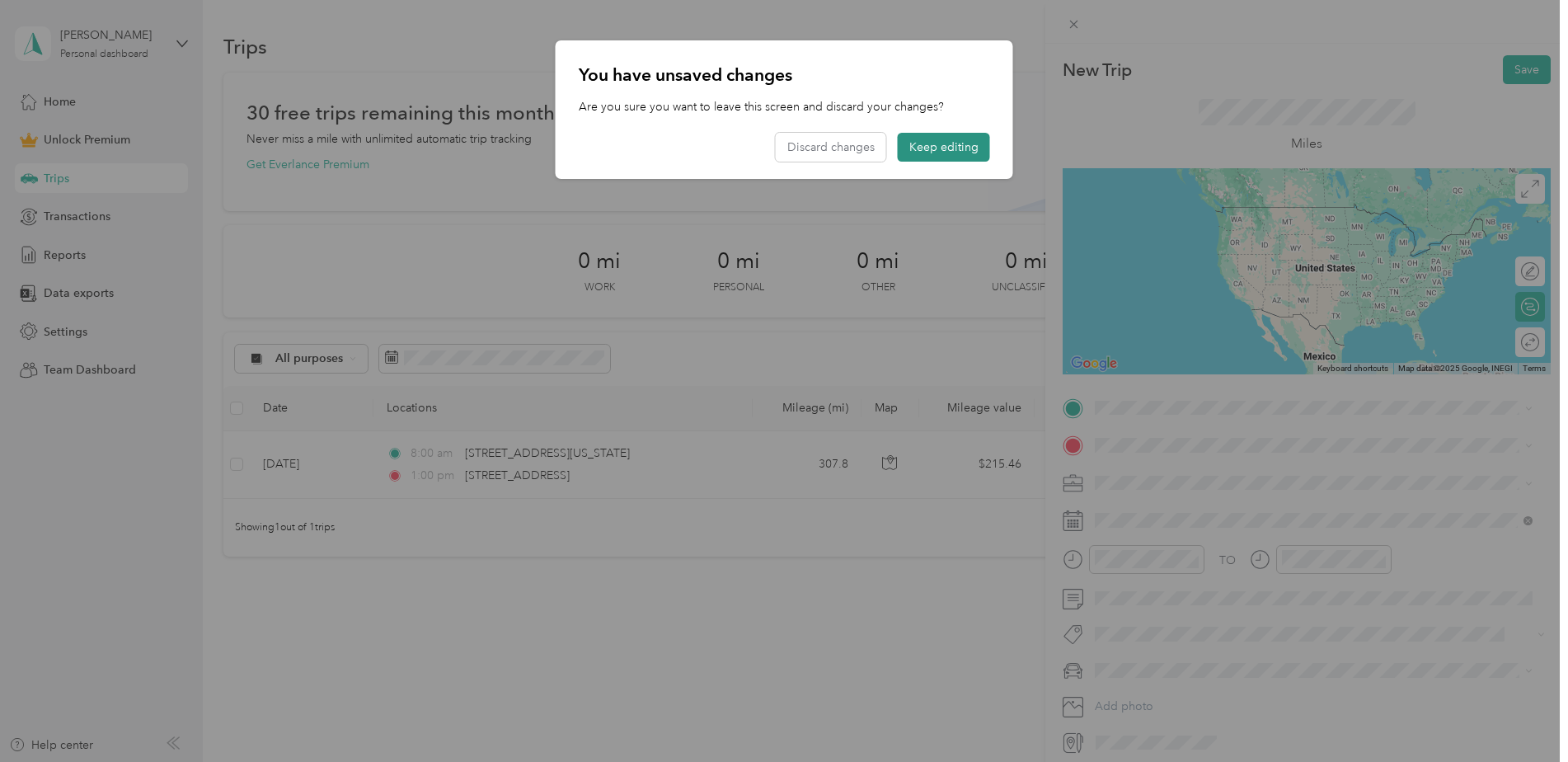
click at [927, 148] on button "Keep editing" at bounding box center [944, 147] width 92 height 29
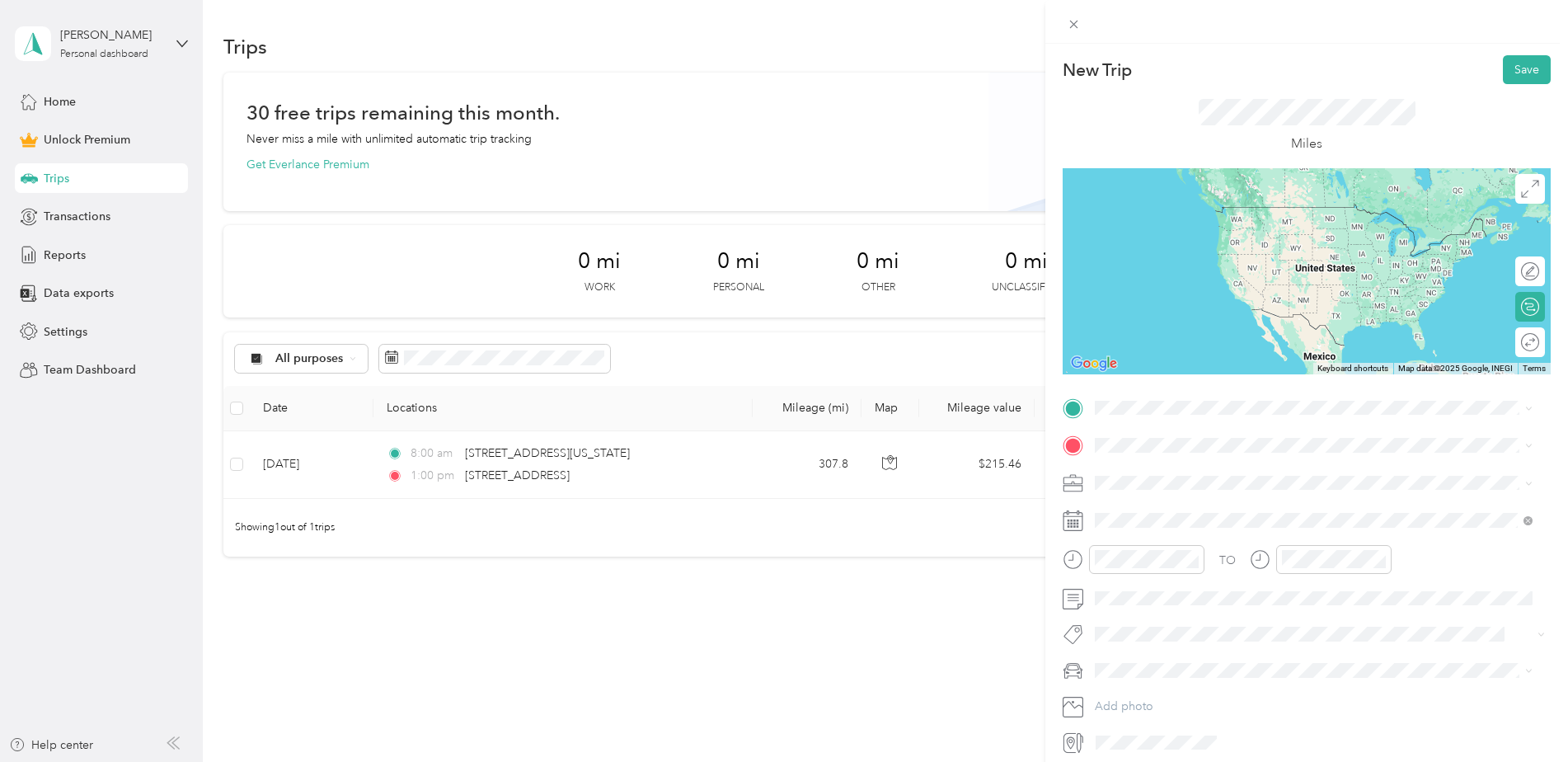
click at [1168, 468] on span "3215 64th Ave SW Cedar Rapids, Iowa 52404, United States" at bounding box center [1208, 467] width 165 height 15
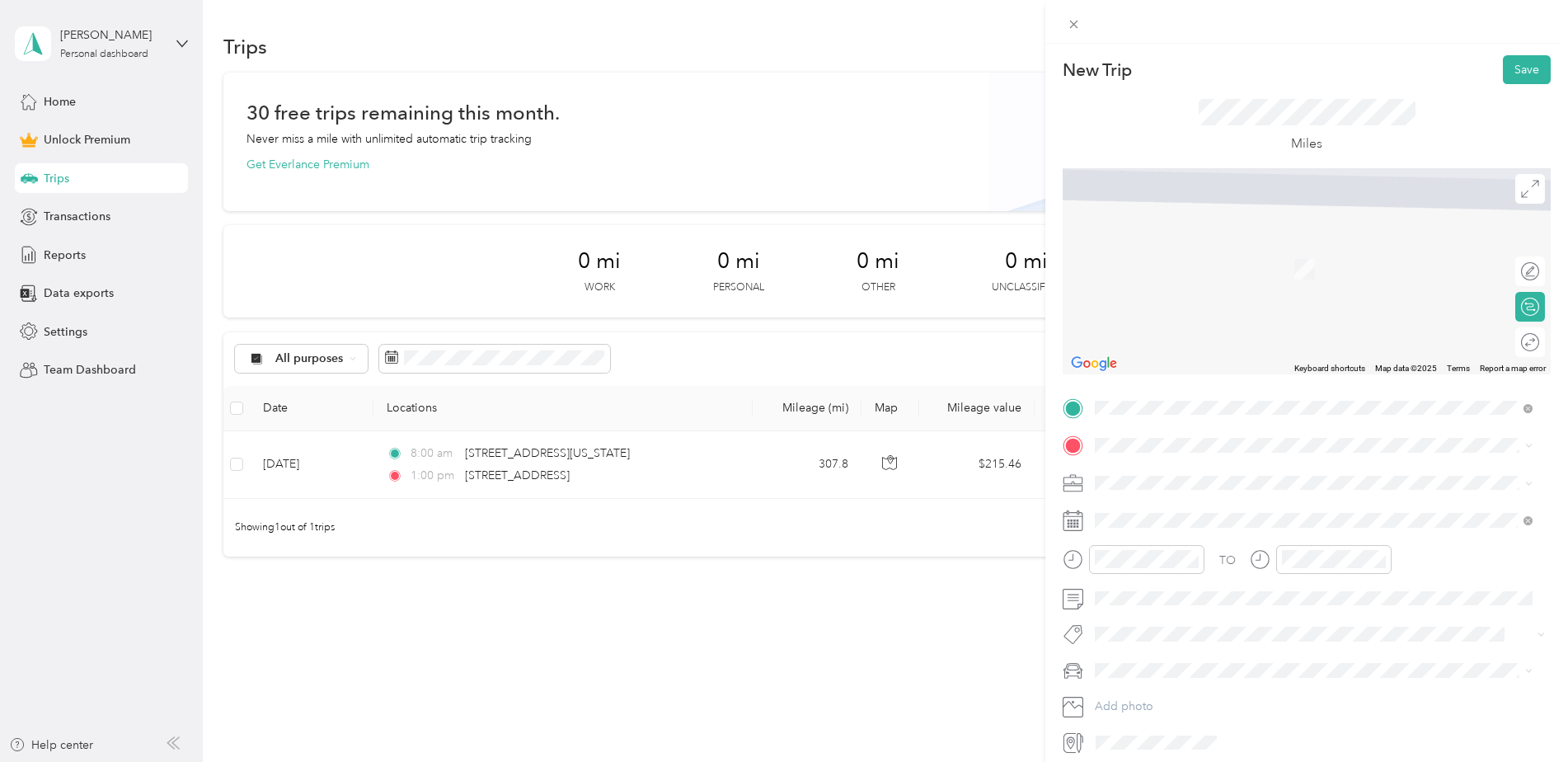
click at [1164, 509] on span "920 Main Street Kansas City, Missouri 64105, United States" at bounding box center [1238, 501] width 225 height 15
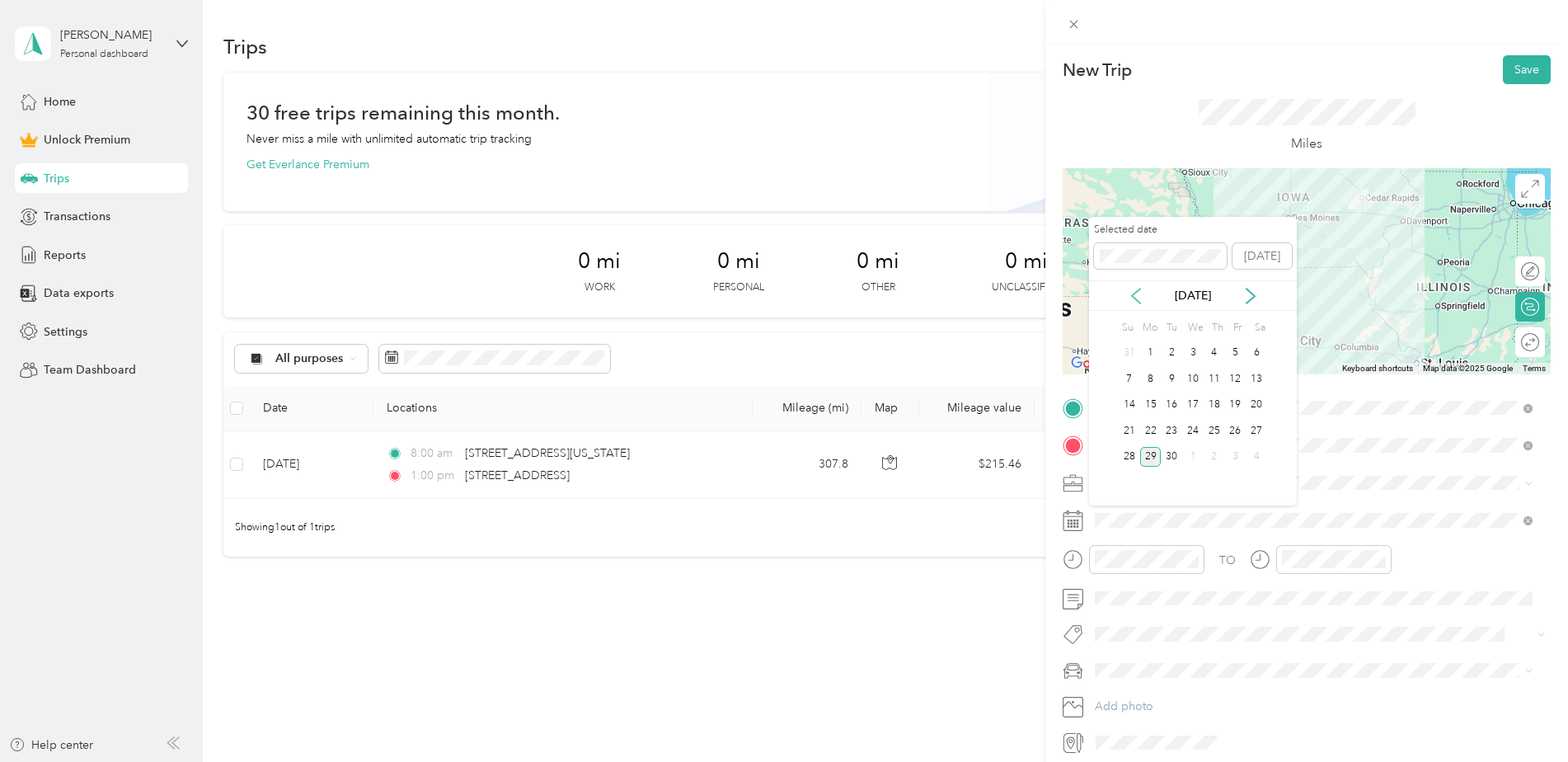
click at [1134, 299] on icon at bounding box center [1135, 295] width 17 height 17
click at [1133, 298] on icon at bounding box center [1135, 295] width 17 height 17
click at [1193, 381] on div "9" at bounding box center [1193, 379] width 22 height 21
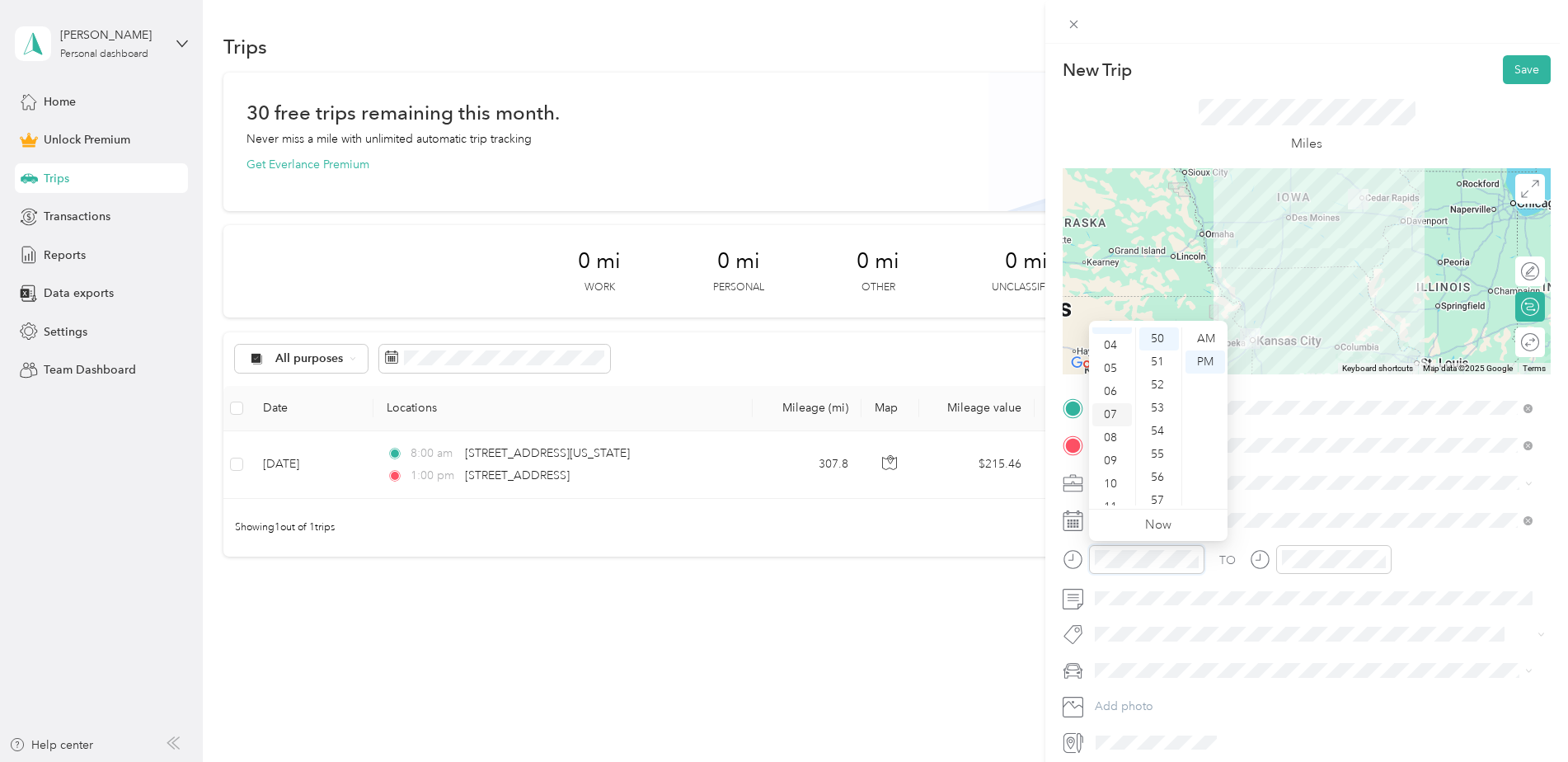
scroll to position [99, 0]
click at [1119, 492] on div "11" at bounding box center [1113, 494] width 40 height 23
click at [1164, 336] on div "00" at bounding box center [1160, 339] width 40 height 23
click at [1203, 337] on div "AM" at bounding box center [1206, 339] width 40 height 23
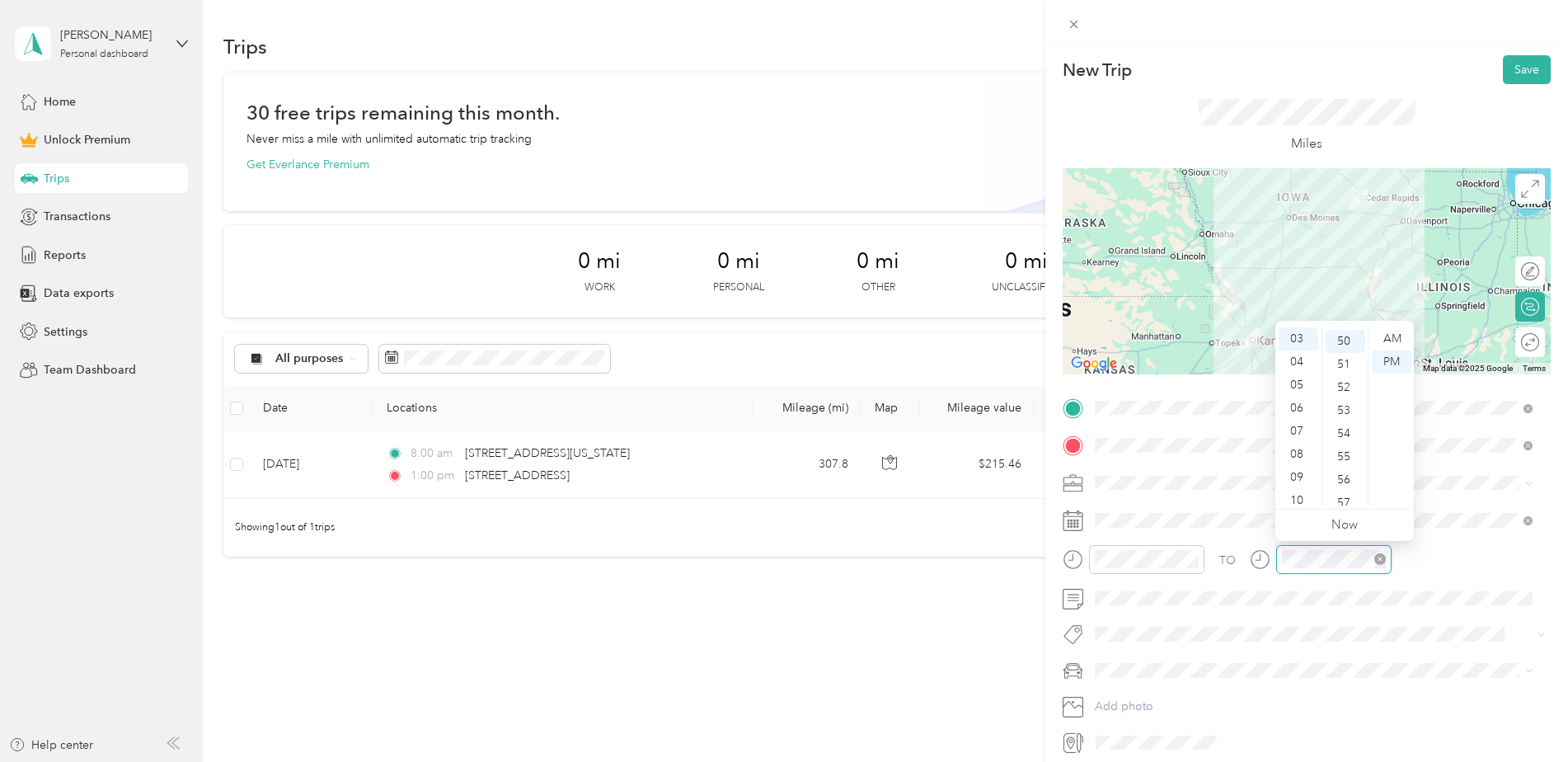
scroll to position [1155, 0]
click at [1307, 335] on div "03" at bounding box center [1299, 339] width 40 height 23
click at [1347, 343] on div "00" at bounding box center [1346, 339] width 40 height 23
click at [1346, 341] on div "00" at bounding box center [1346, 339] width 40 height 23
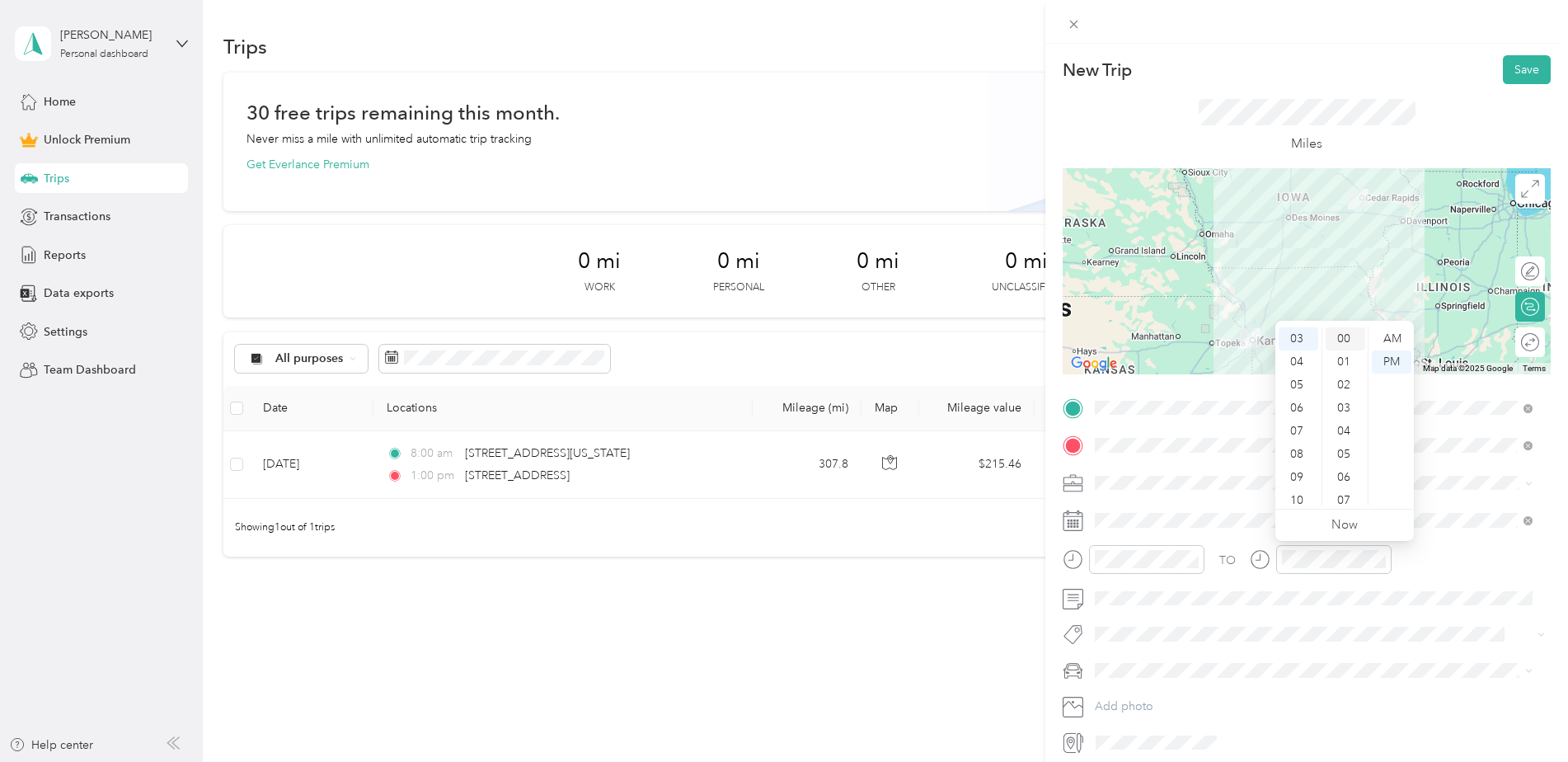
click at [1341, 335] on div "00" at bounding box center [1346, 339] width 40 height 23
click at [1399, 355] on div "PM" at bounding box center [1392, 361] width 40 height 23
click at [1498, 552] on div "TO" at bounding box center [1307, 565] width 488 height 41
click at [1517, 71] on button "Save" at bounding box center [1526, 70] width 48 height 29
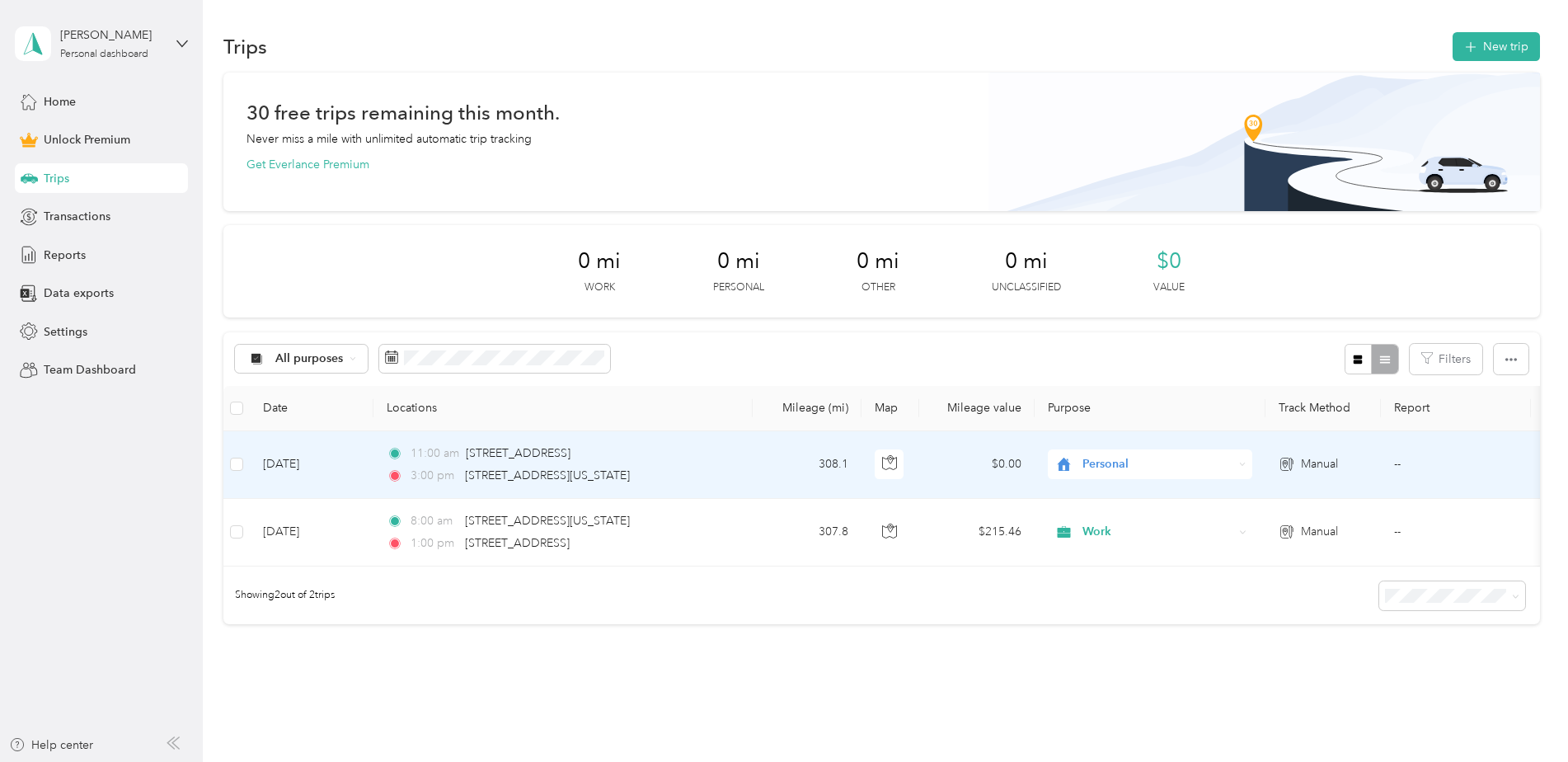
click at [1070, 462] on icon at bounding box center [1064, 464] width 21 height 13
click at [1085, 491] on span "Work" at bounding box center [1150, 492] width 182 height 17
